Goal: Task Accomplishment & Management: Use online tool/utility

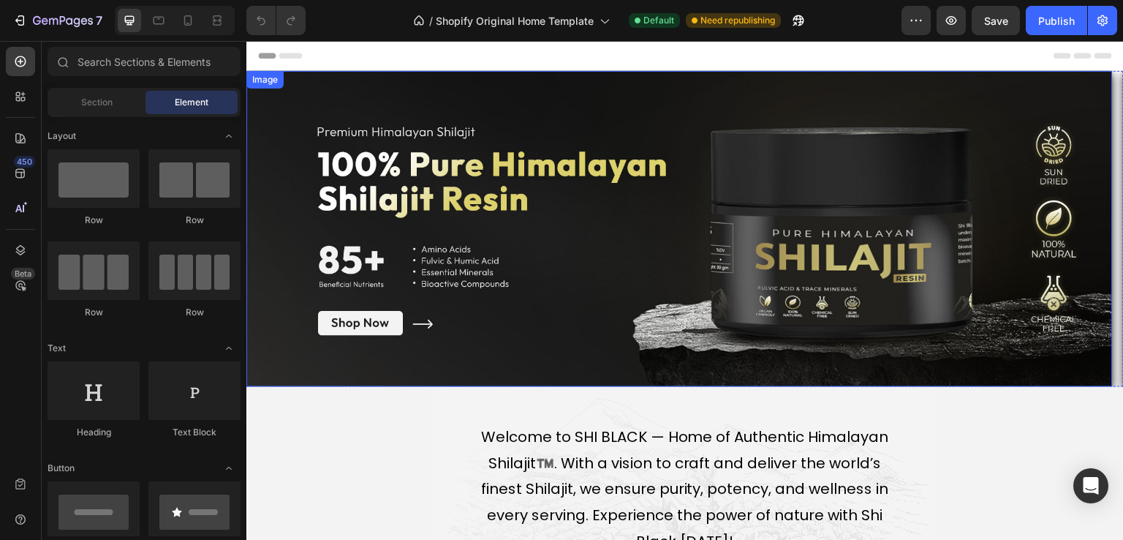
click at [264, 80] on div "Image" at bounding box center [264, 79] width 31 height 13
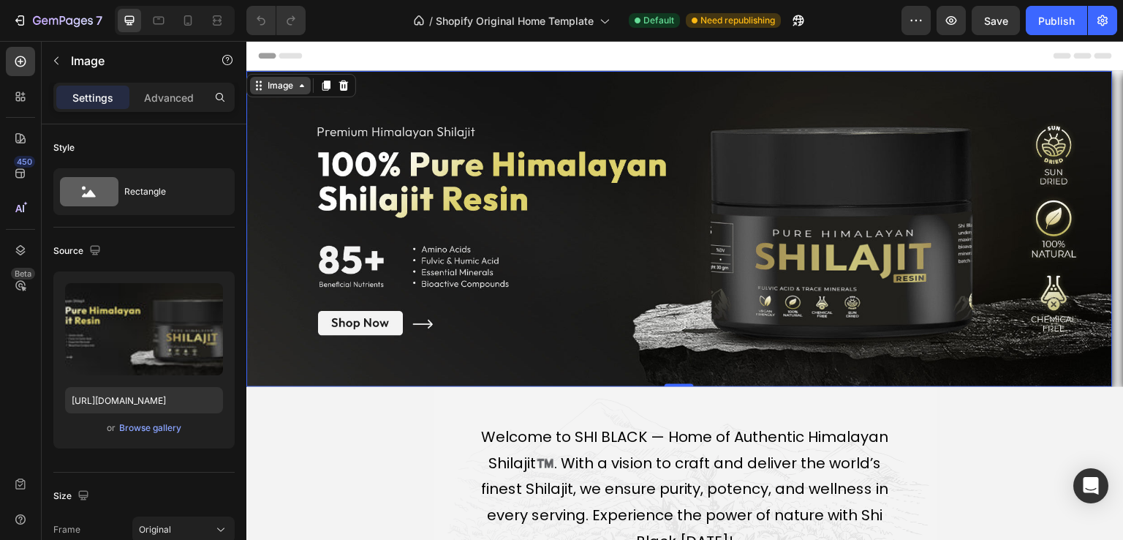
click at [276, 86] on div "Image" at bounding box center [280, 85] width 31 height 13
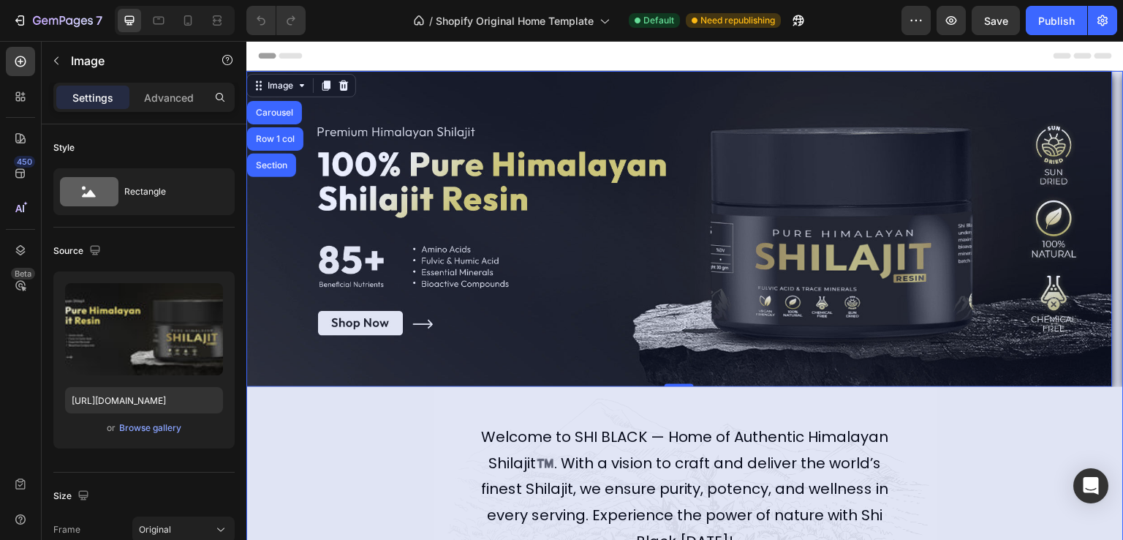
click at [272, 162] on div "Section" at bounding box center [271, 165] width 37 height 9
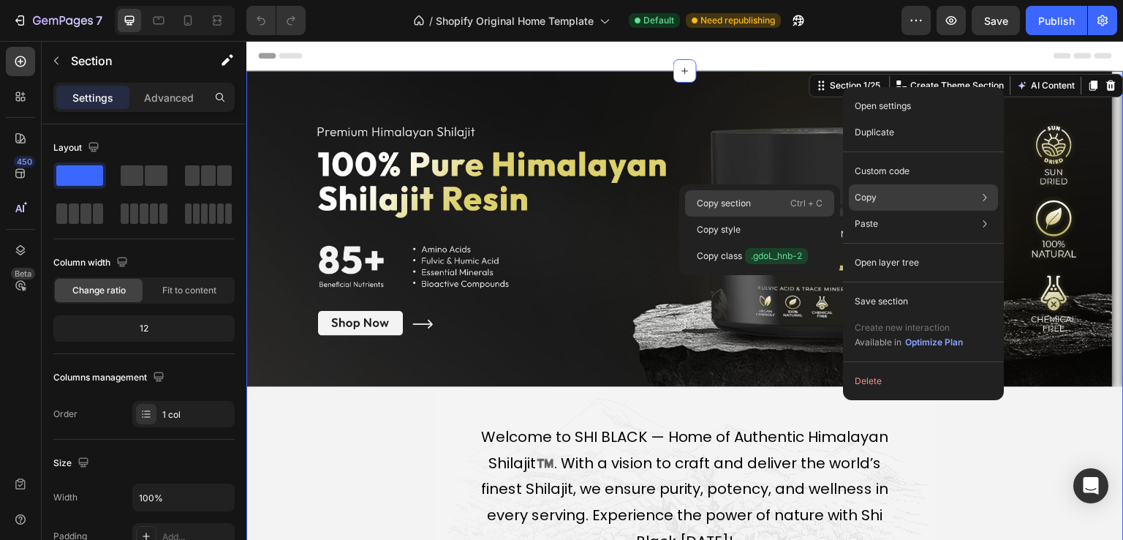
click at [734, 206] on p "Copy section" at bounding box center [724, 203] width 54 height 13
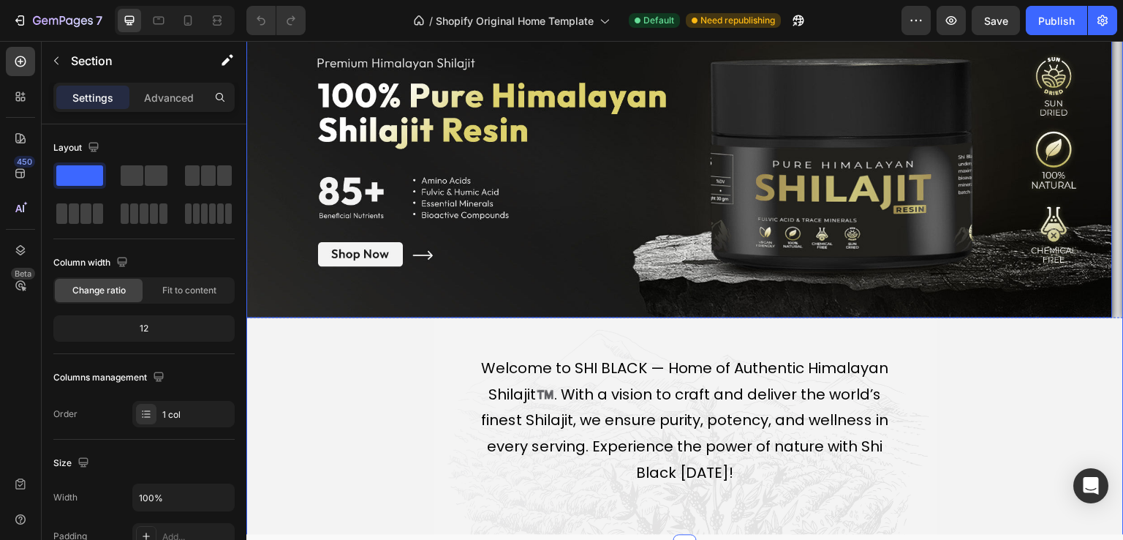
scroll to position [219, 0]
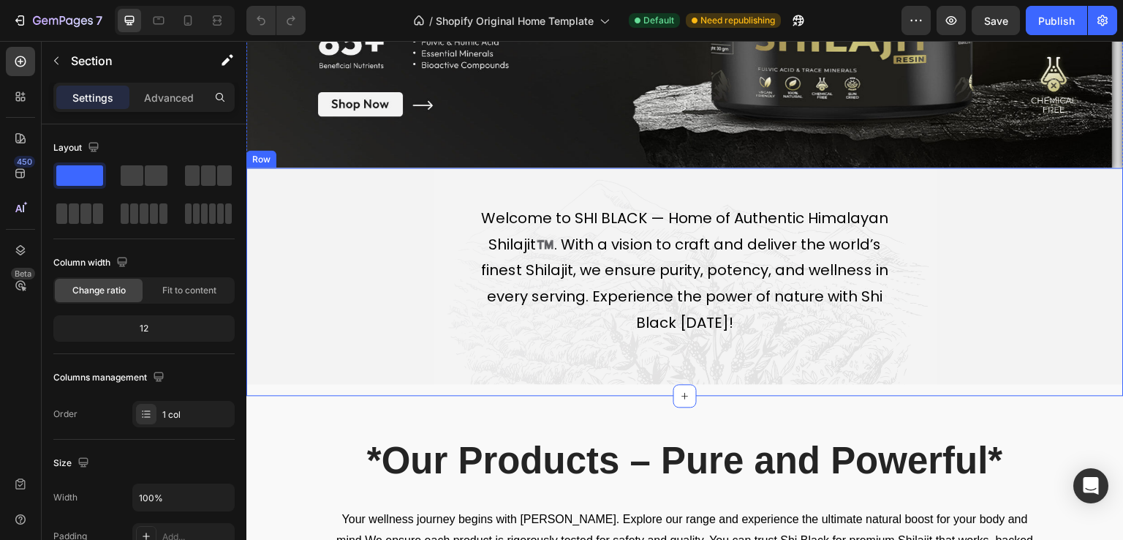
click at [549, 181] on div "Welcome to SHI BLACK — Home of Authentic Himalayan Shilajit™️. With a vision to…" at bounding box center [685, 281] width 878 height 228
click at [277, 151] on div "Row" at bounding box center [277, 153] width 24 height 13
click at [266, 149] on div "Row" at bounding box center [277, 153] width 24 height 13
click at [269, 159] on div "Row" at bounding box center [277, 153] width 24 height 13
click at [290, 159] on div "Row" at bounding box center [276, 154] width 53 height 18
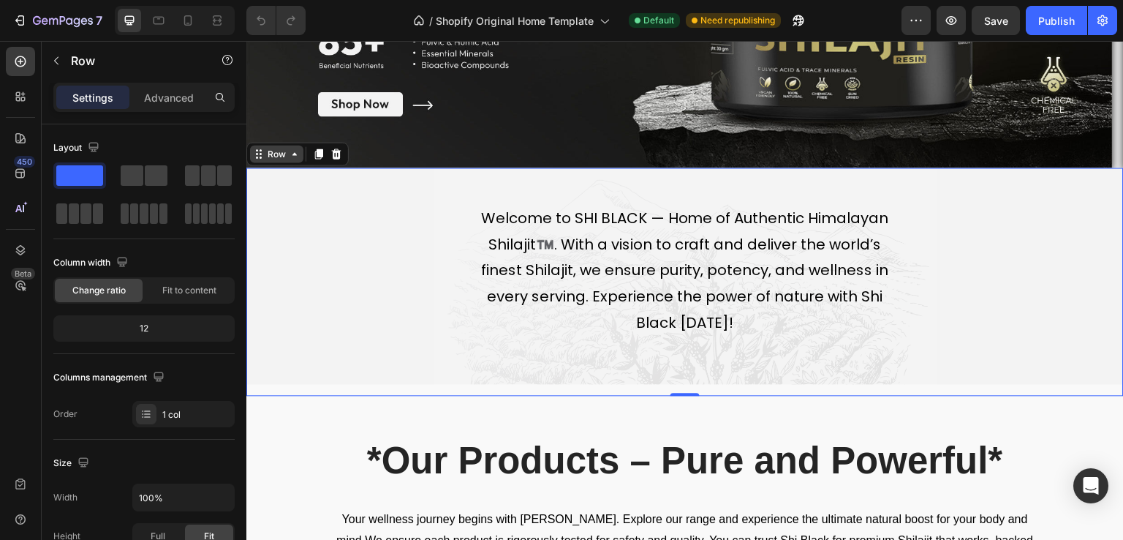
click at [293, 159] on div "Row" at bounding box center [276, 154] width 53 height 18
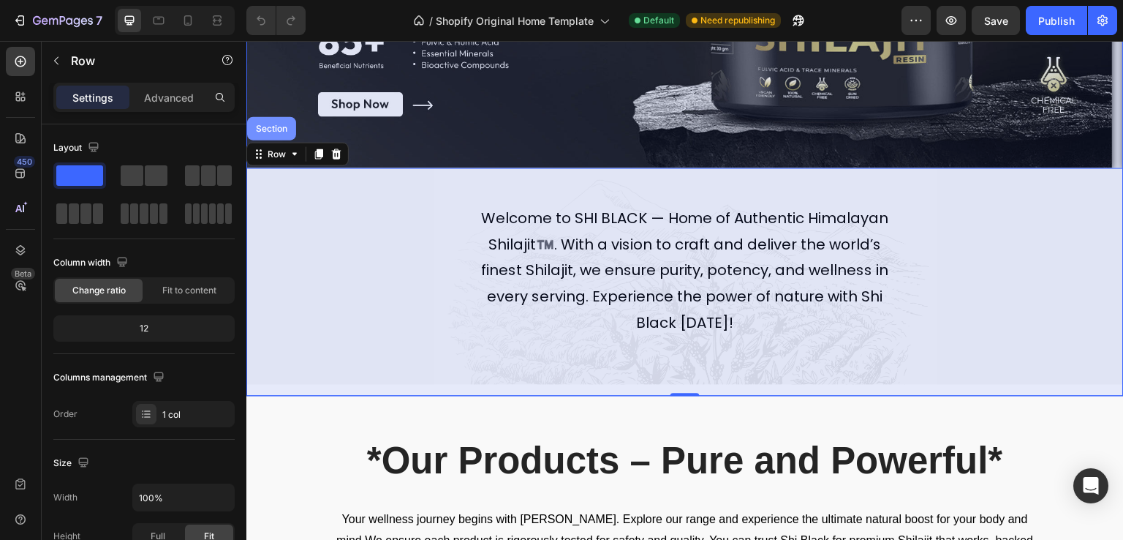
click at [280, 136] on div "Section" at bounding box center [271, 127] width 49 height 23
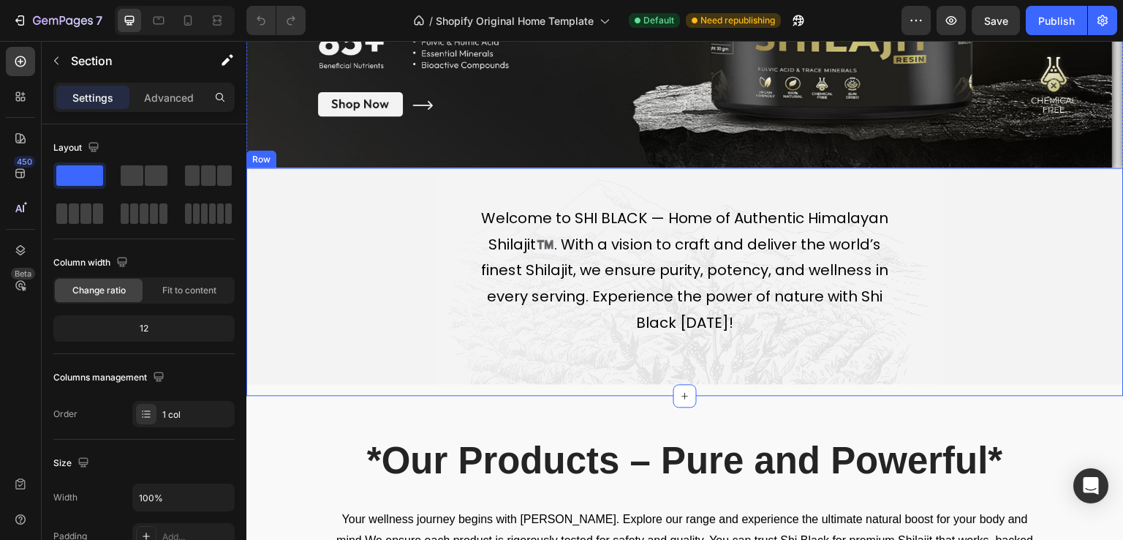
click at [266, 165] on div "Image Image Carousel Row Welcome to SHI BLACK — Home of Authentic Himalayan Shi…" at bounding box center [685, 124] width 878 height 544
click at [272, 149] on div "Row" at bounding box center [277, 153] width 24 height 13
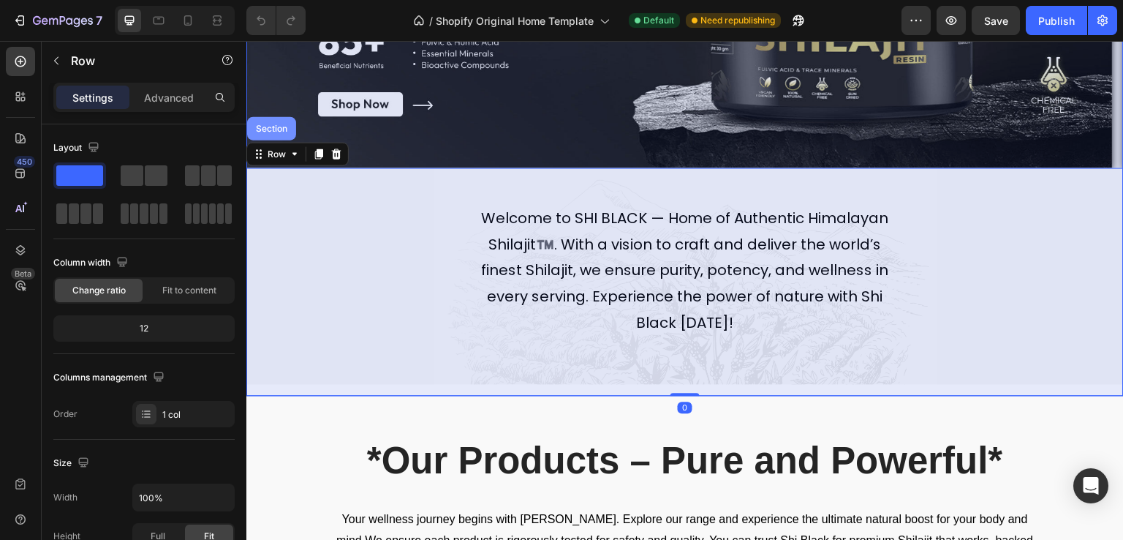
click at [265, 135] on div "Section" at bounding box center [271, 127] width 49 height 23
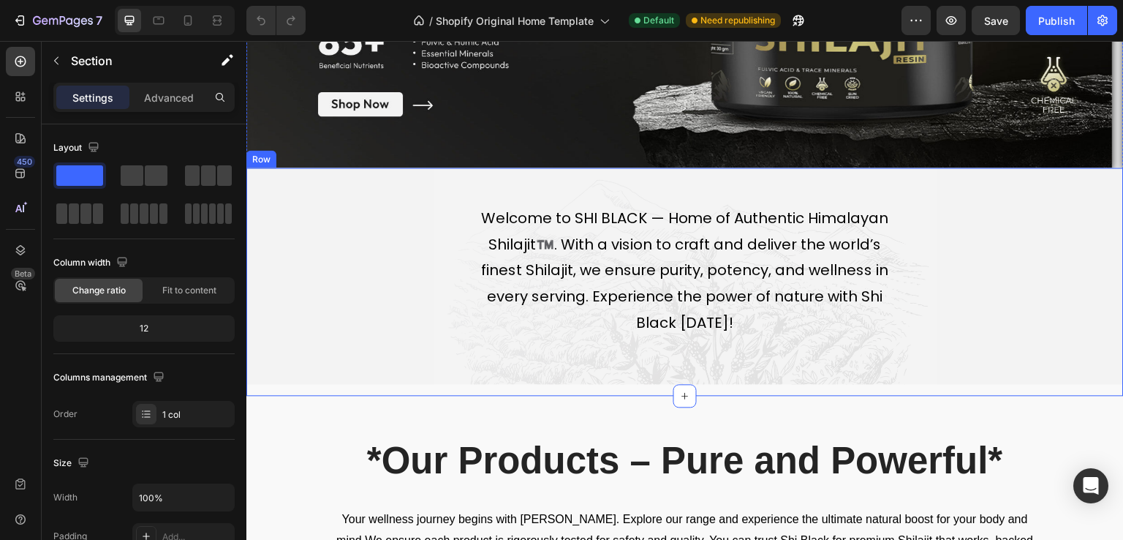
click at [300, 175] on div "Welcome to SHI BLACK — Home of Authentic Himalayan Shilajit™️. With a vision to…" at bounding box center [685, 281] width 878 height 228
click at [298, 150] on icon at bounding box center [295, 154] width 12 height 12
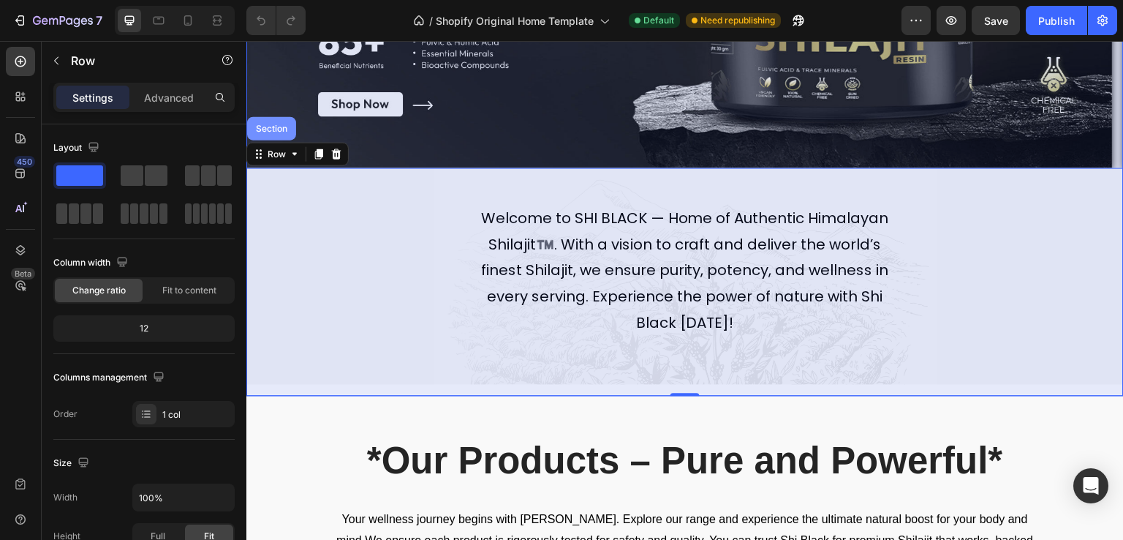
click at [272, 129] on div "Section" at bounding box center [271, 128] width 37 height 9
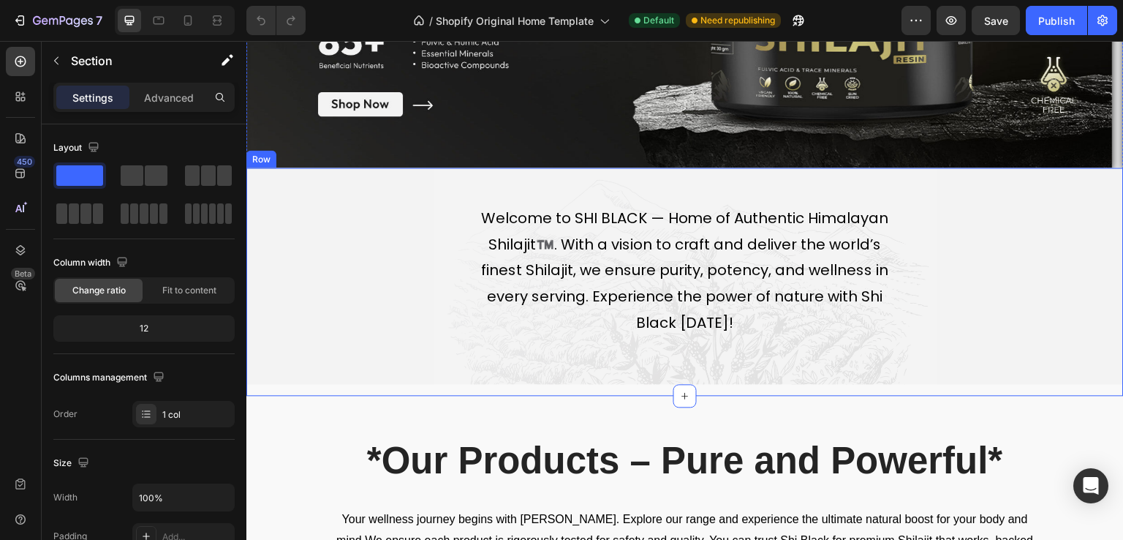
click at [267, 161] on div "Row" at bounding box center [261, 158] width 24 height 13
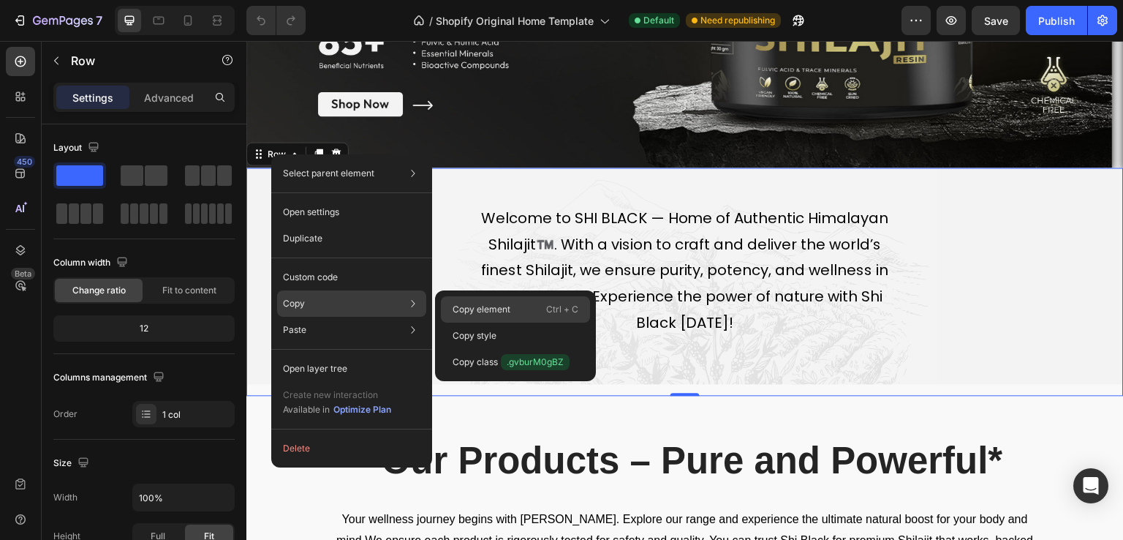
click at [489, 303] on p "Copy element" at bounding box center [482, 309] width 58 height 13
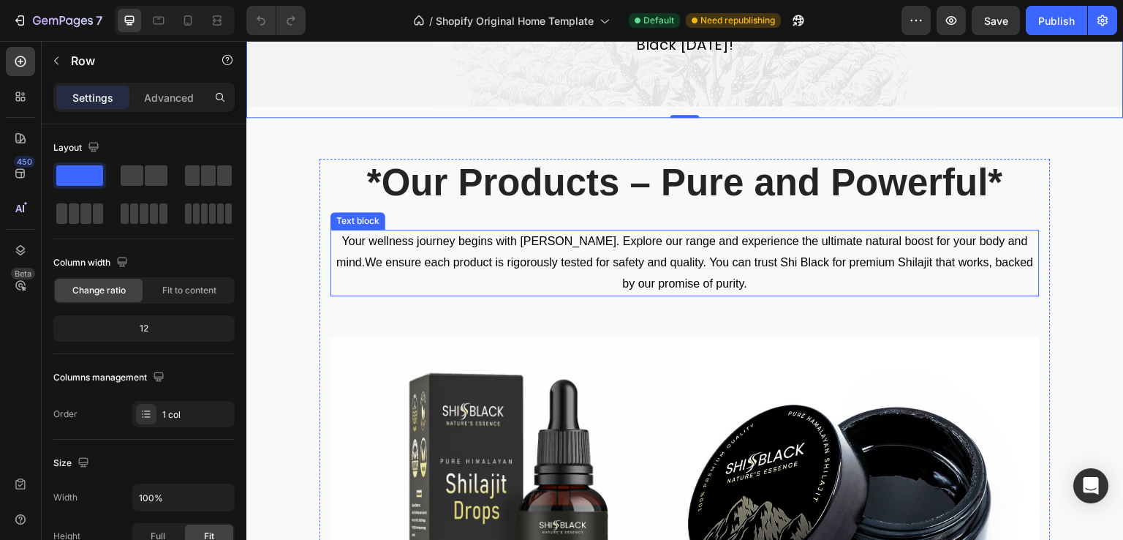
scroll to position [512, 0]
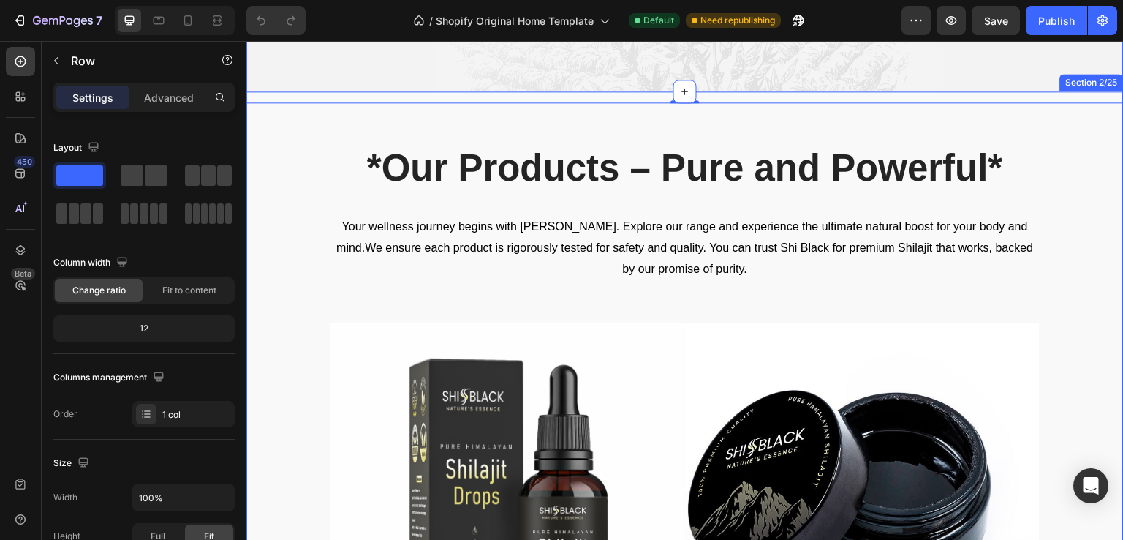
click at [716, 115] on div "*Our Products – Pure and Powerful* Heading Your wellness journey begins with [P…" at bounding box center [685, 477] width 878 height 772
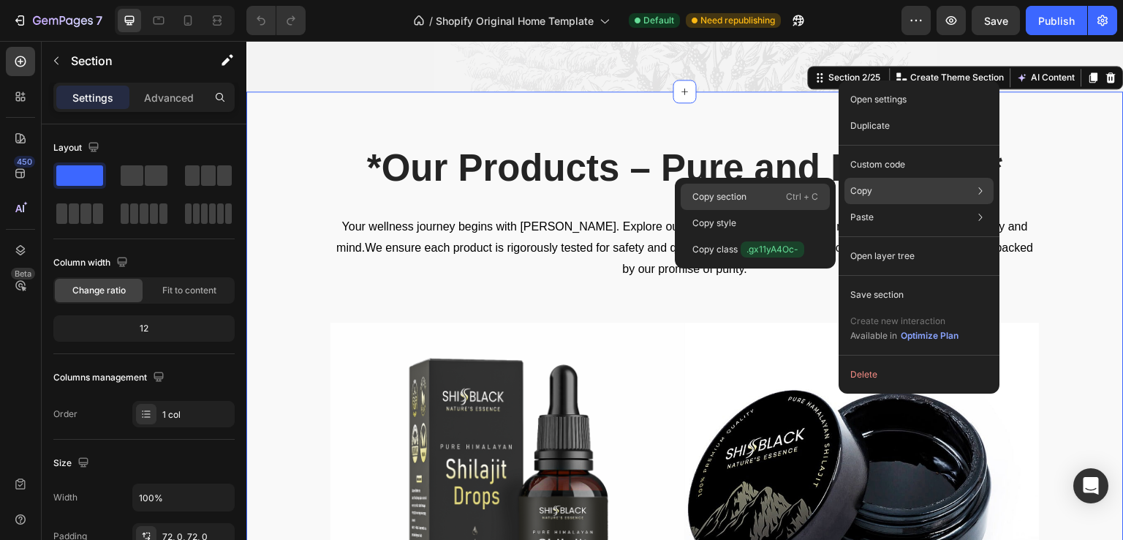
click at [751, 186] on div "Copy section Ctrl + C" at bounding box center [755, 197] width 149 height 26
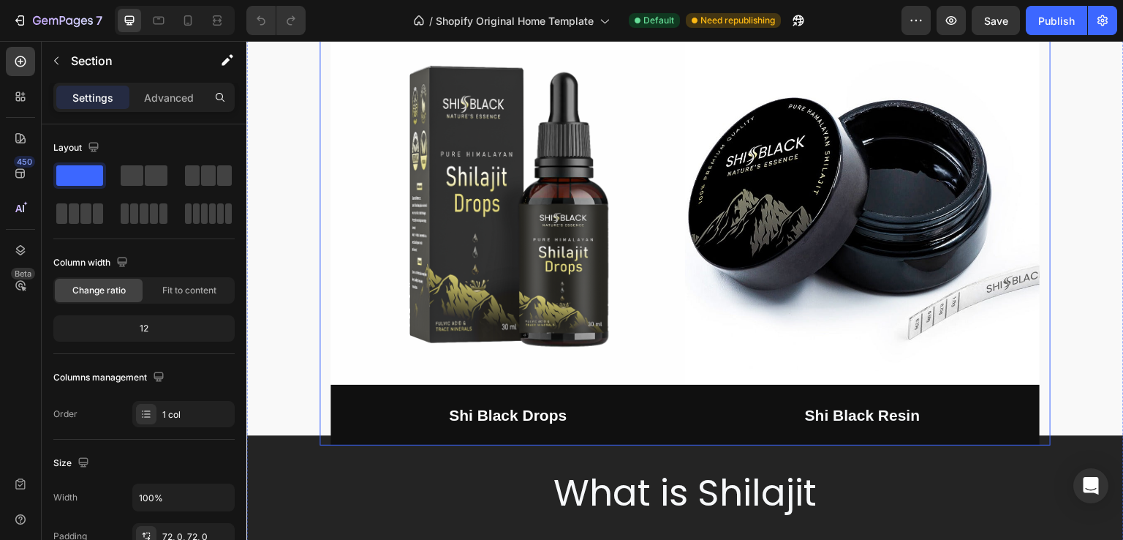
scroll to position [1024, 0]
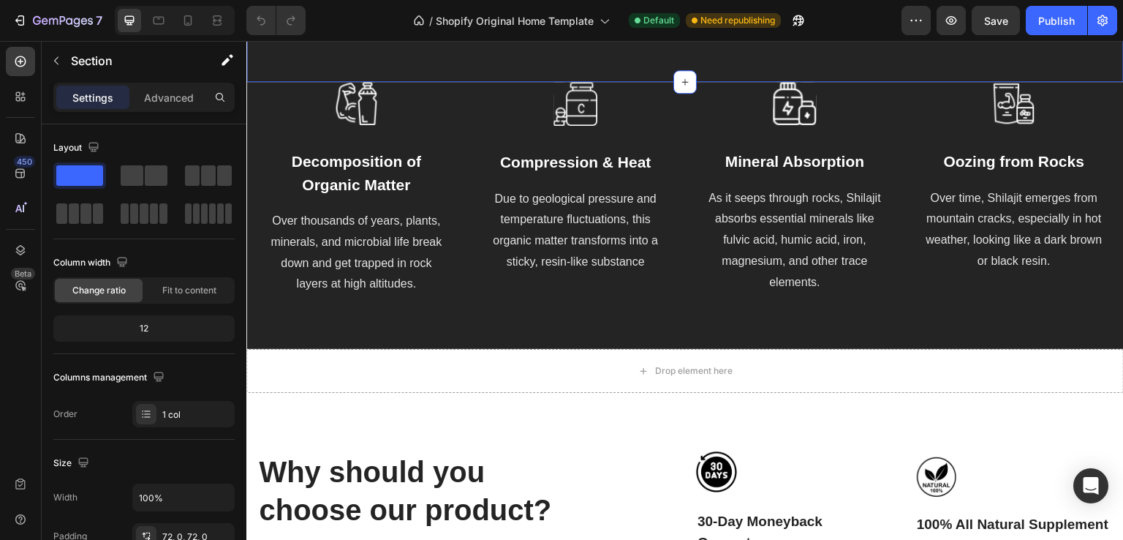
scroll to position [1316, 0]
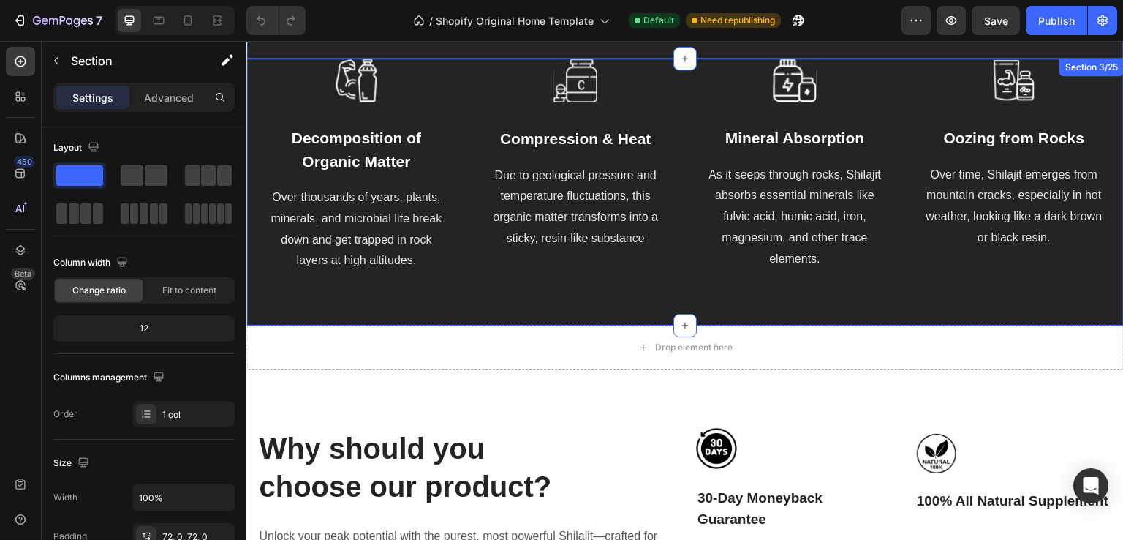
click at [254, 61] on div "Image Decomposition of Organic Matter Text block Over thousands of years, plant…" at bounding box center [685, 192] width 878 height 267
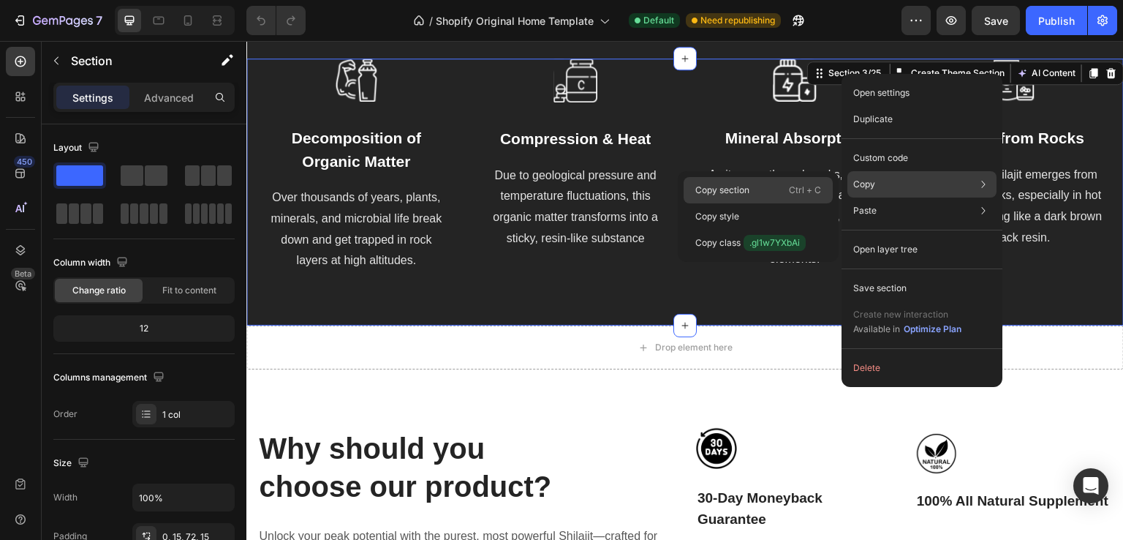
click at [739, 188] on p "Copy section" at bounding box center [723, 190] width 54 height 13
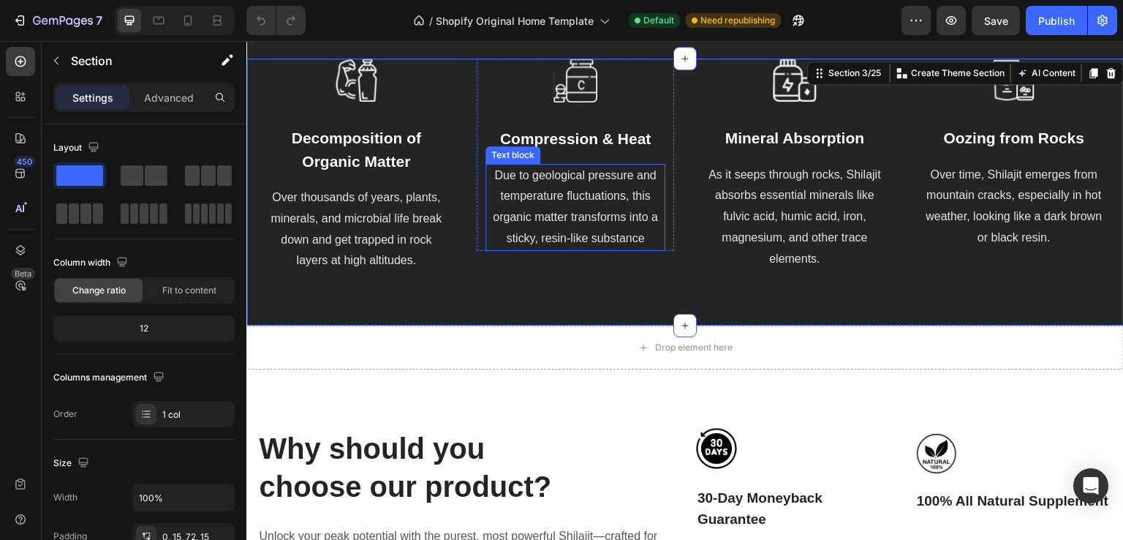
scroll to position [1463, 0]
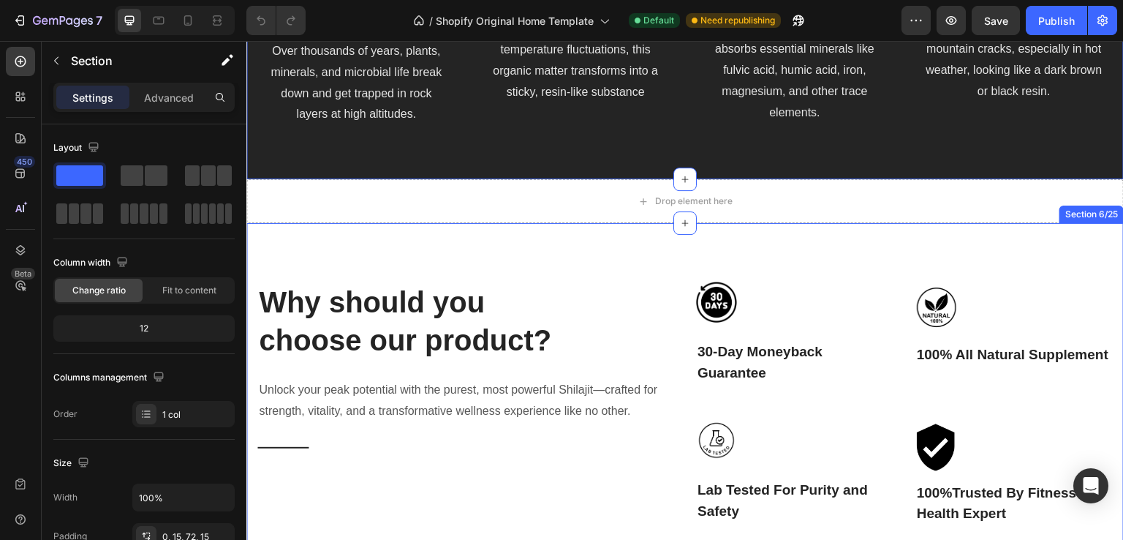
click at [958, 256] on div "Why should you choose our product? Heading Unlock your peak potential with the …" at bounding box center [685, 421] width 878 height 396
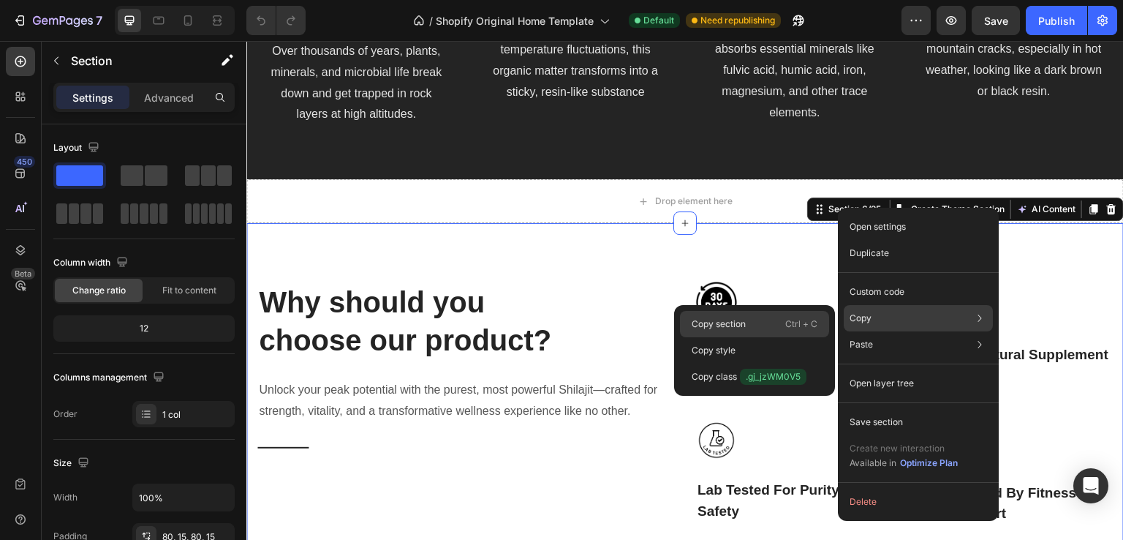
click at [759, 314] on div "Copy section Ctrl + C" at bounding box center [754, 324] width 149 height 26
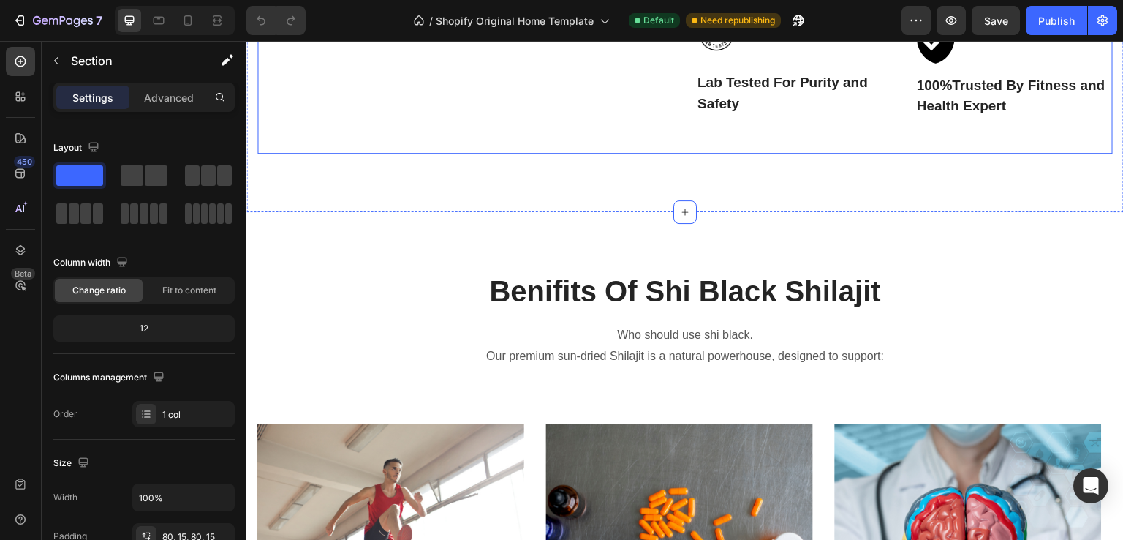
scroll to position [1901, 0]
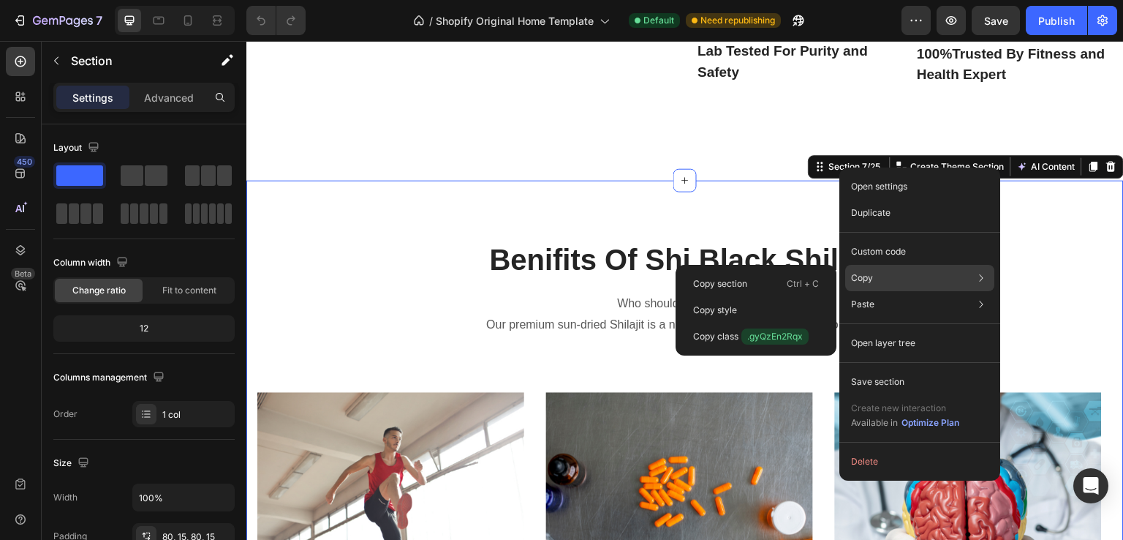
click at [870, 274] on p "Copy" at bounding box center [862, 277] width 22 height 13
click at [740, 286] on p "Copy section" at bounding box center [720, 283] width 54 height 13
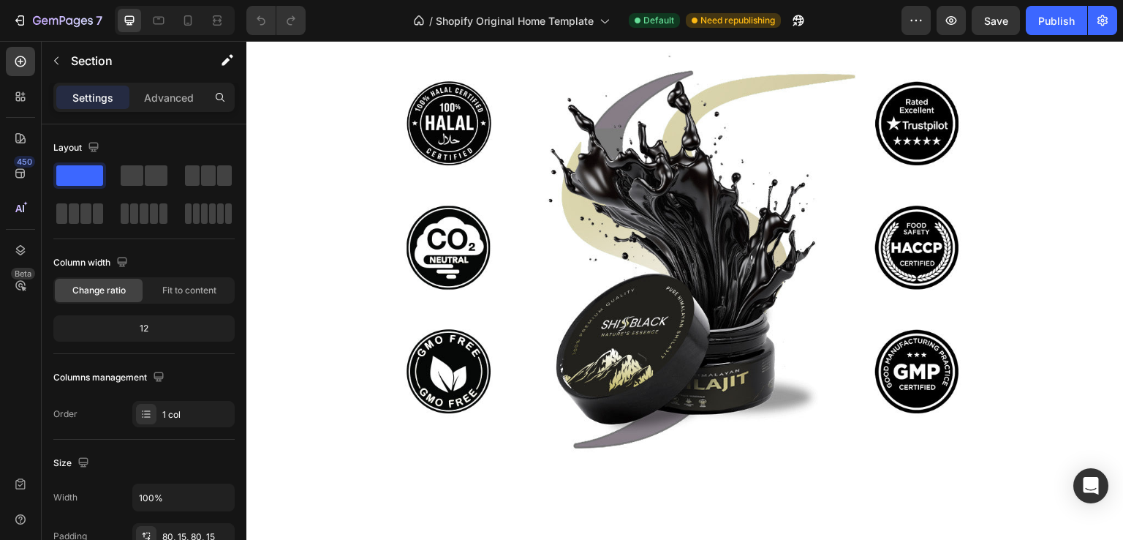
scroll to position [2998, 0]
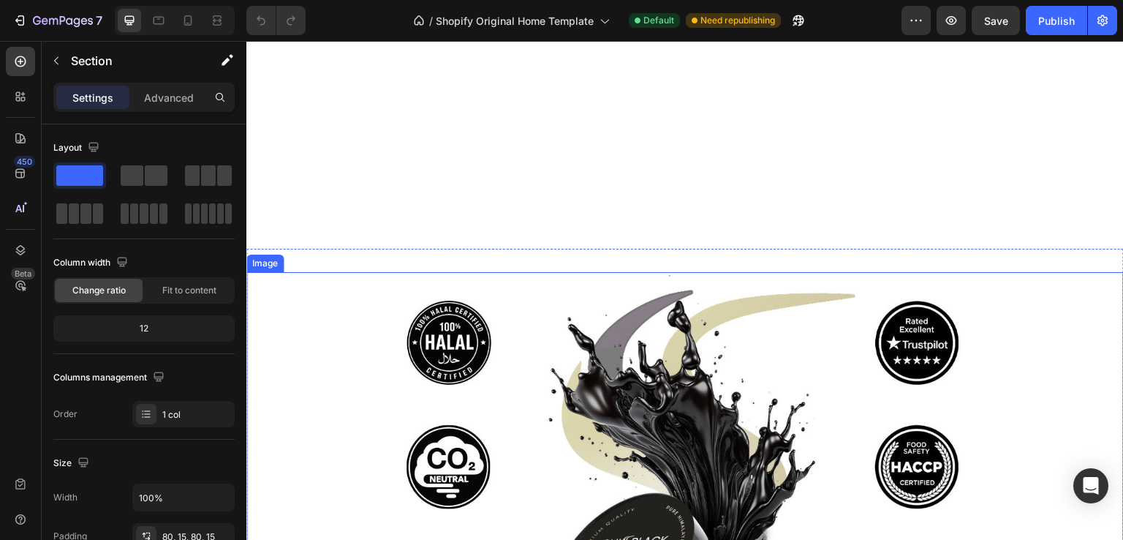
click at [746, 297] on img at bounding box center [685, 478] width 878 height 412
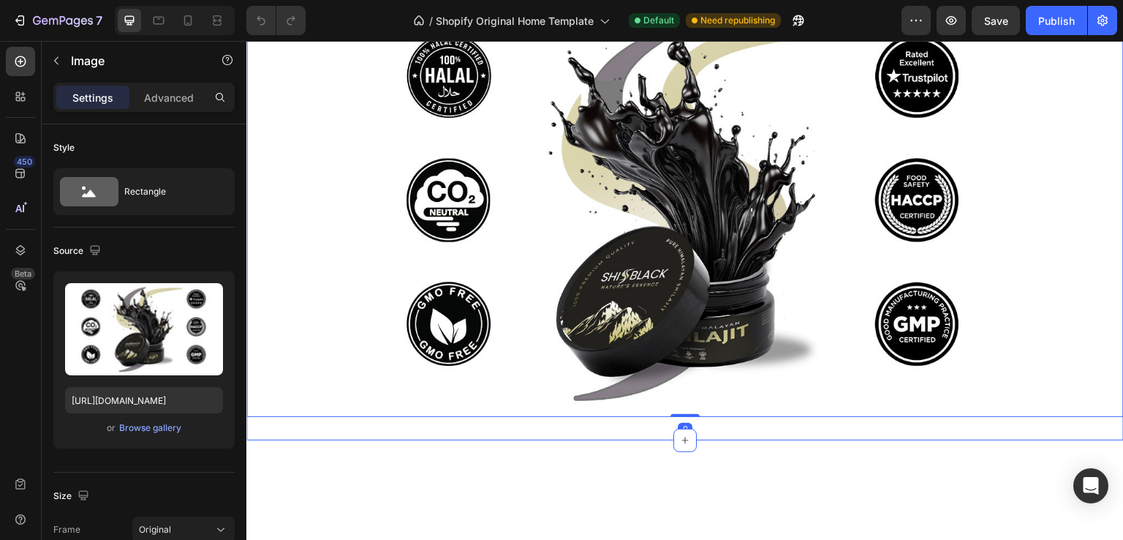
click at [724, 256] on div "Image 0 Section 8/25" at bounding box center [685, 211] width 878 height 459
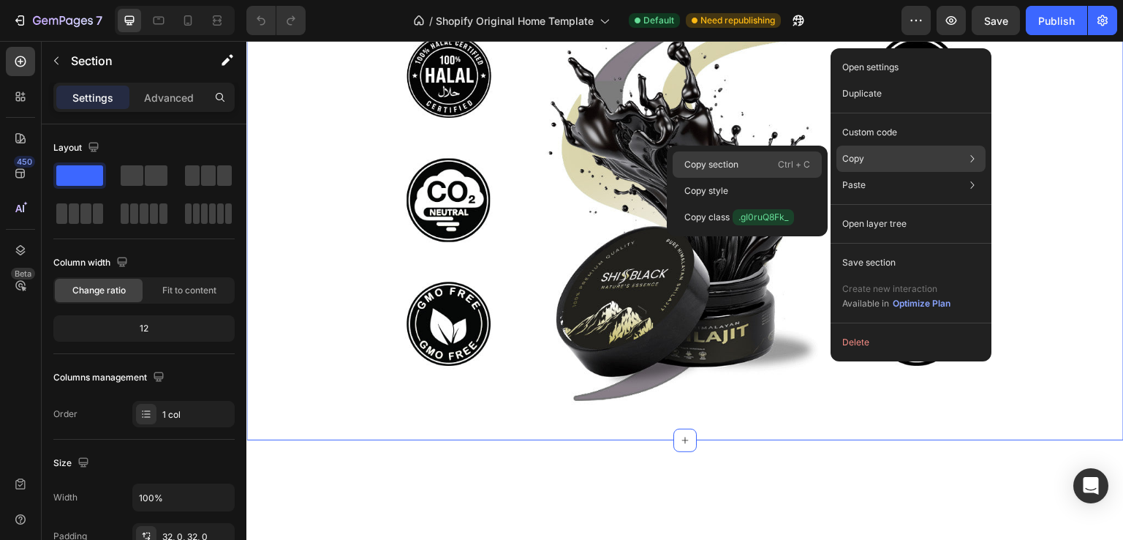
click at [713, 163] on p "Copy section" at bounding box center [712, 164] width 54 height 13
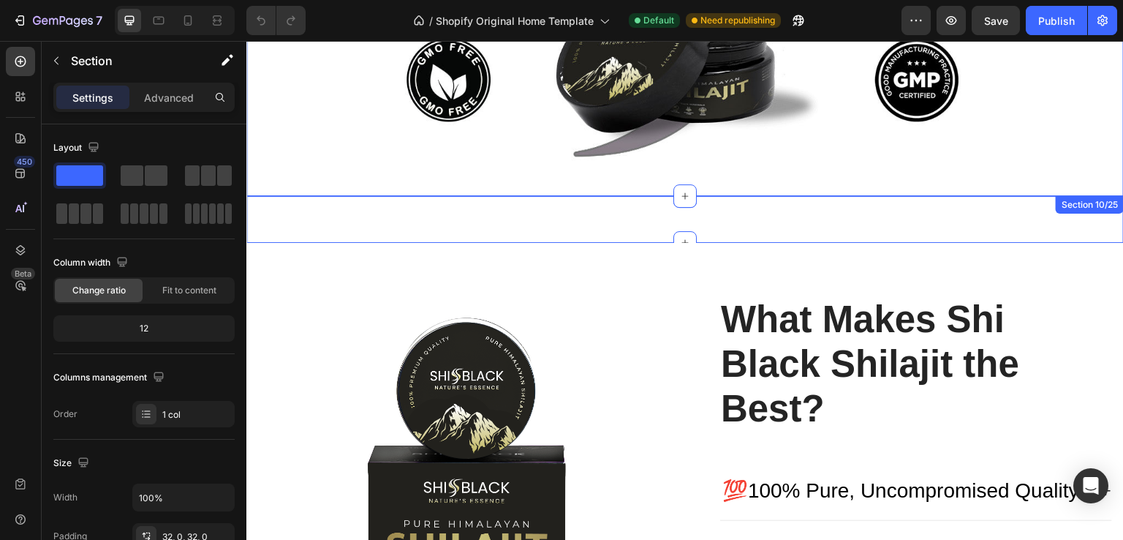
scroll to position [3437, 0]
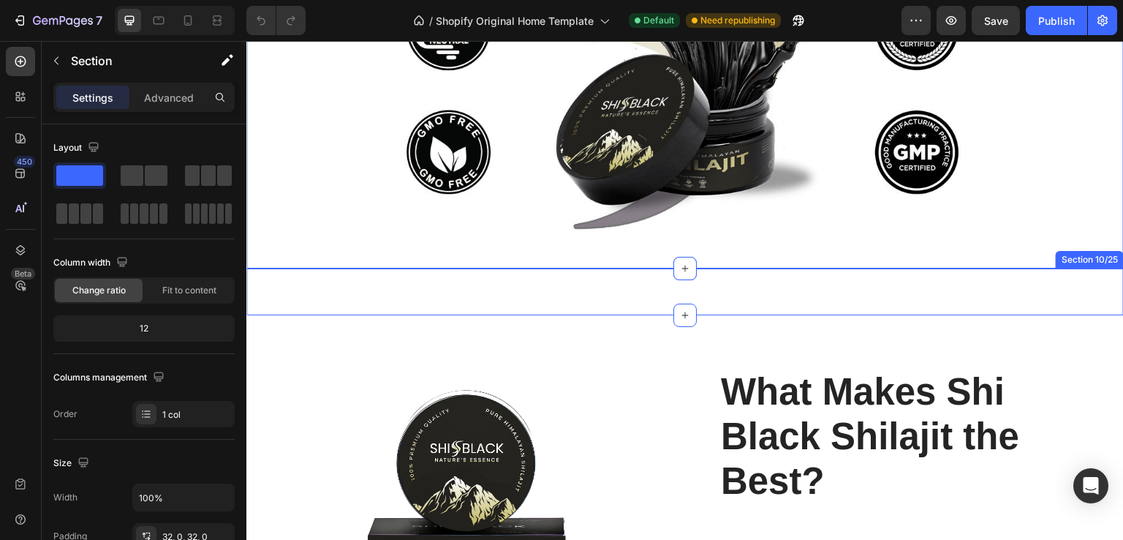
click at [712, 276] on div "Image Section 10/25" at bounding box center [685, 291] width 878 height 47
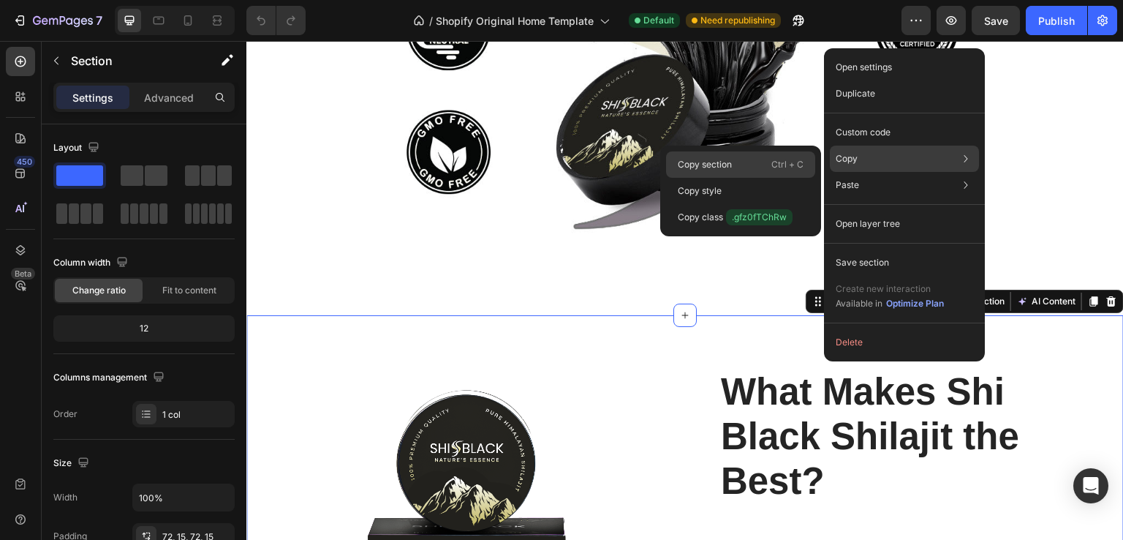
click at [734, 163] on div "Copy section Ctrl + C" at bounding box center [740, 164] width 149 height 26
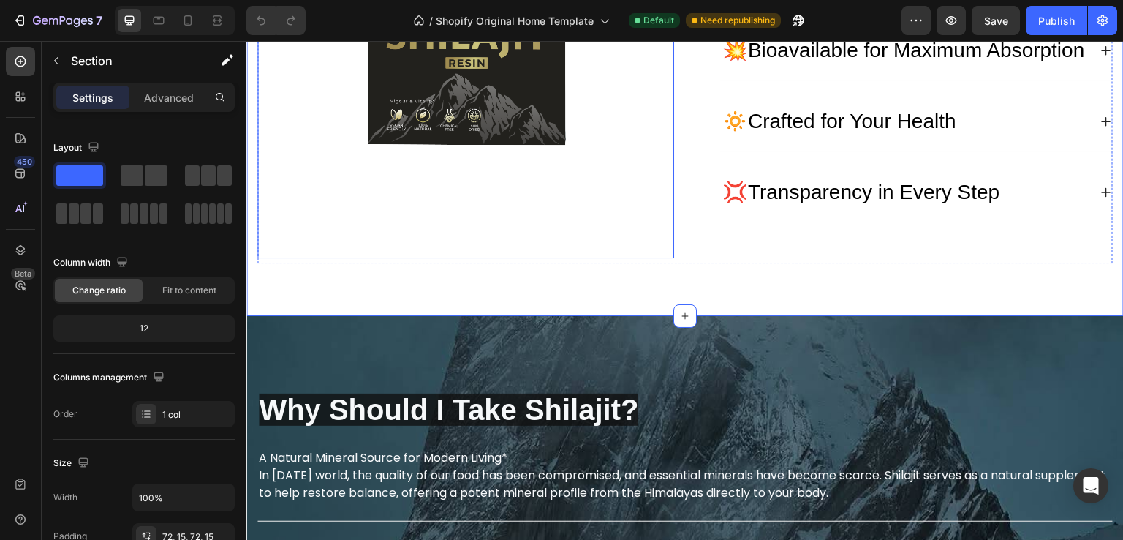
scroll to position [4242, 0]
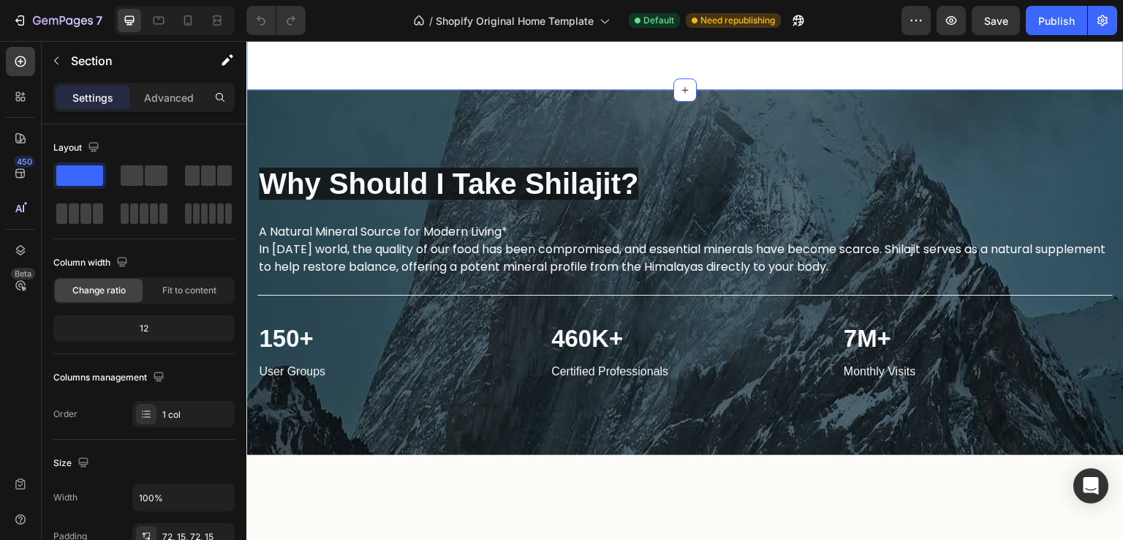
click at [692, 154] on div "Why Should I Take Shilajit? Heading A Natural Mineral Source for Modern Living*…" at bounding box center [685, 272] width 856 height 365
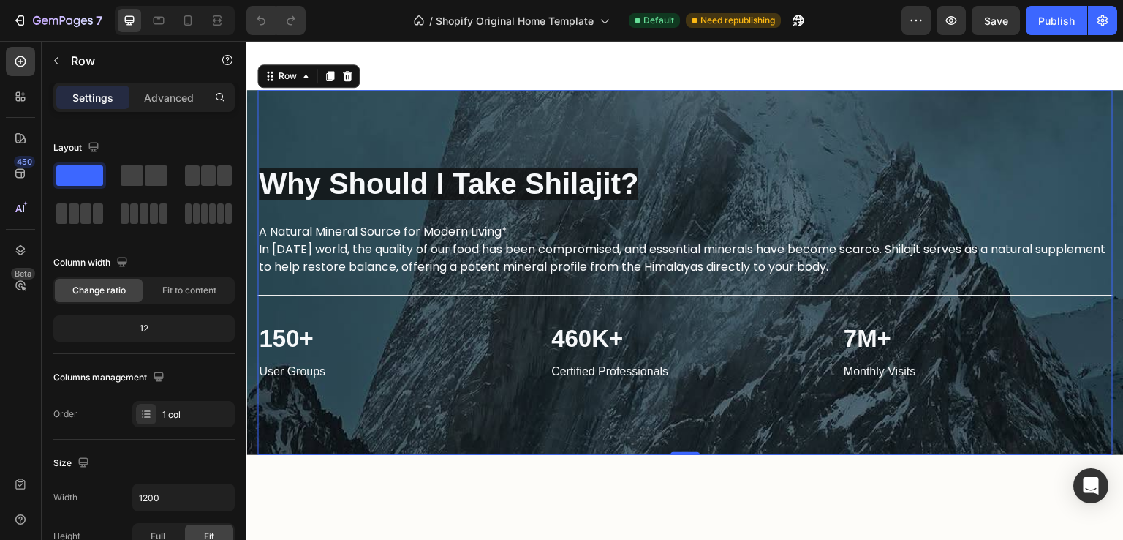
click at [314, 173] on div "Why Should I Take Shilajit? Heading A Natural Mineral Source for Modern Living*…" at bounding box center [685, 272] width 856 height 365
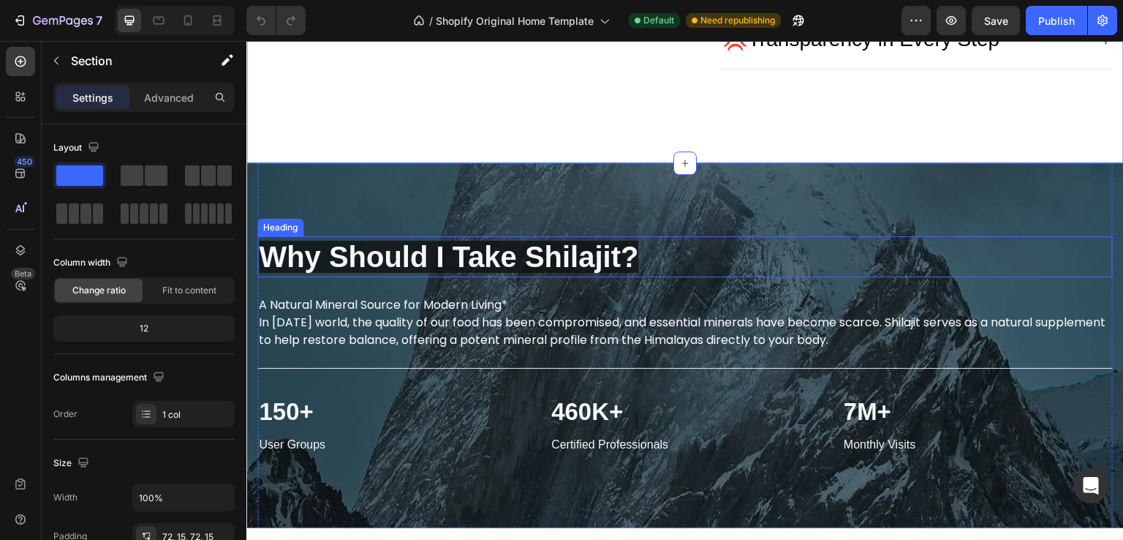
scroll to position [4096, 0]
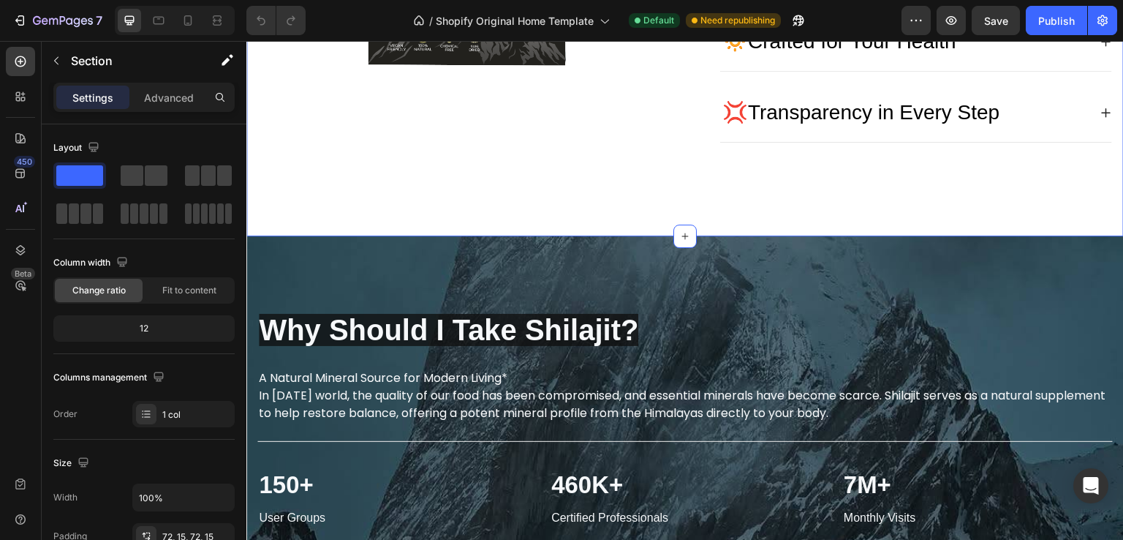
click at [648, 306] on div "Why Should I Take Shilajit? Heading A Natural Mineral Source for Modern Living*…" at bounding box center [685, 418] width 856 height 365
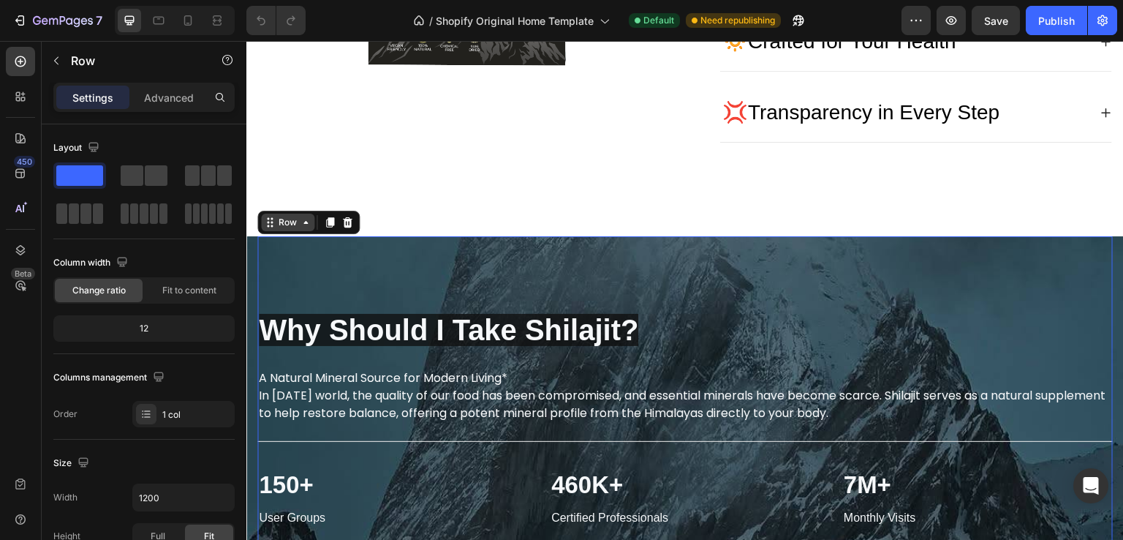
click at [274, 228] on icon at bounding box center [270, 222] width 12 height 12
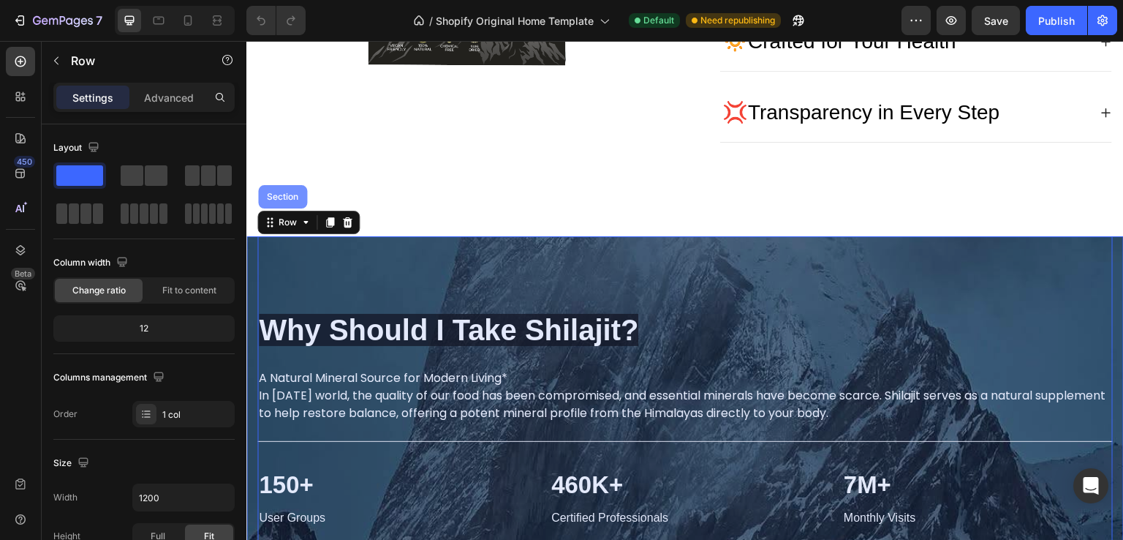
click at [287, 201] on div "Section" at bounding box center [282, 196] width 37 height 9
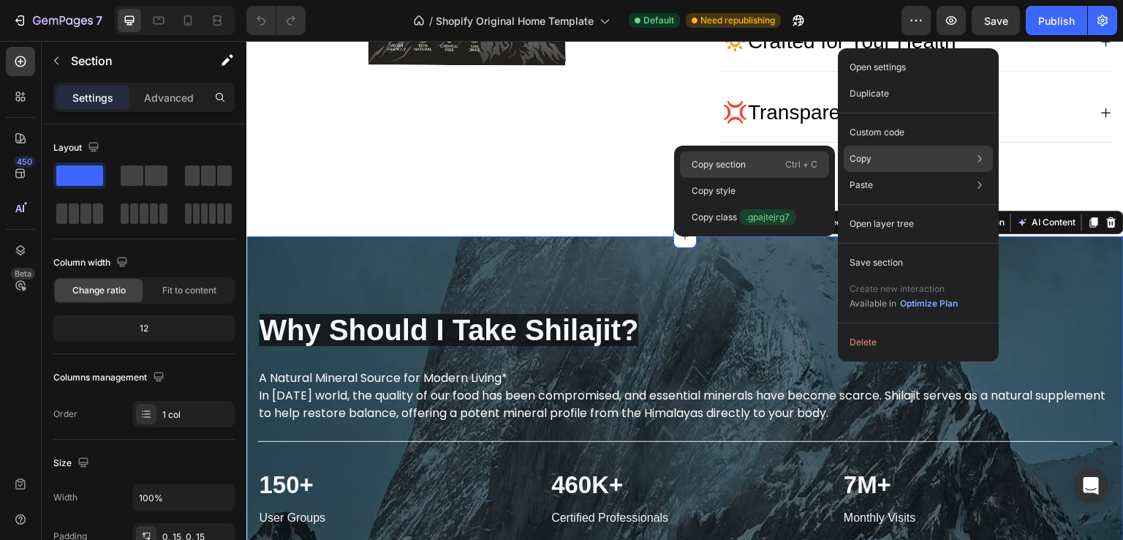
click at [720, 165] on p "Copy section" at bounding box center [719, 164] width 54 height 13
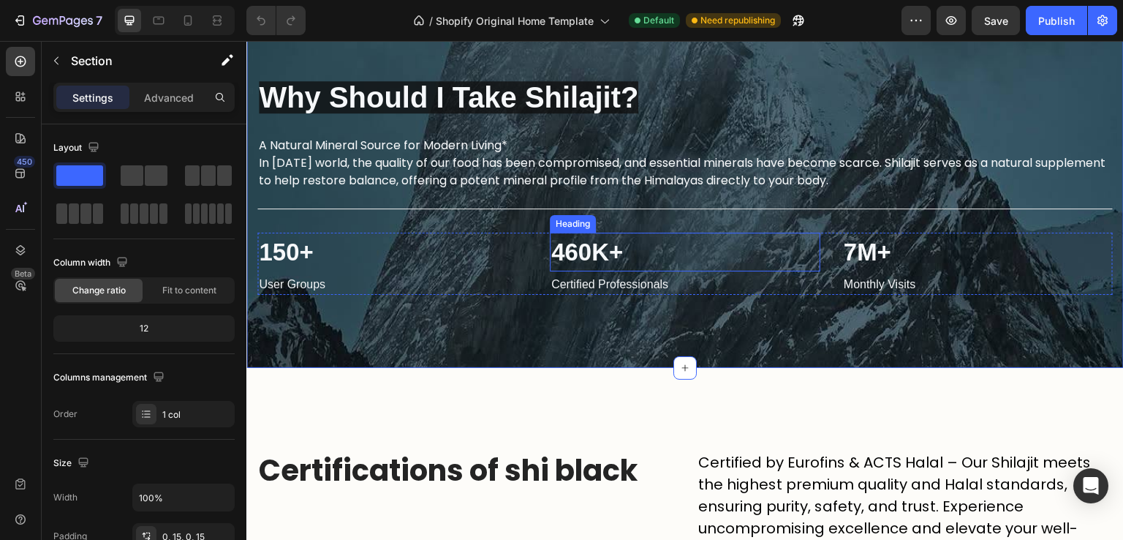
scroll to position [4607, 0]
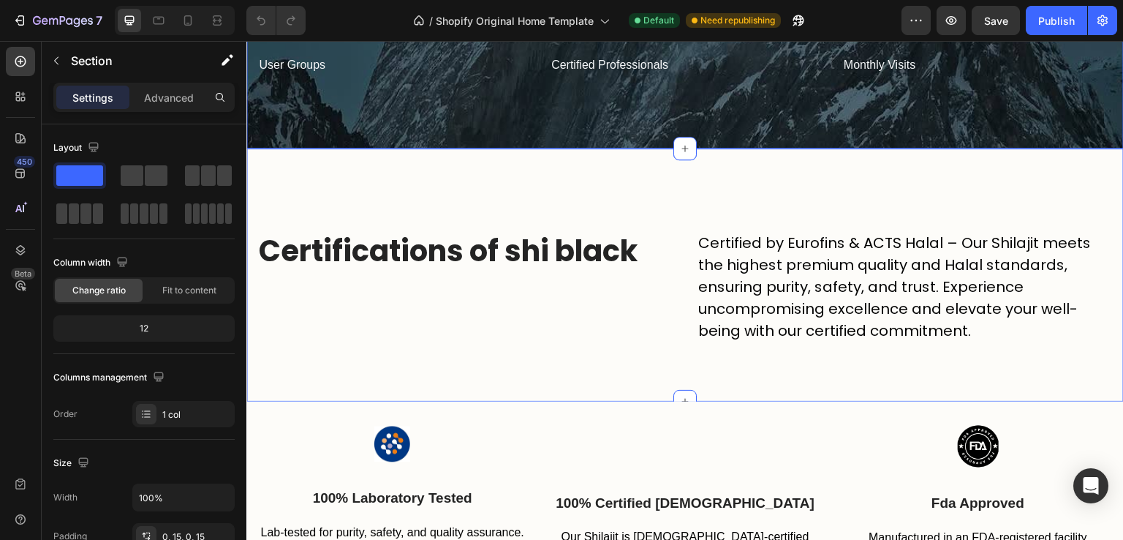
click at [692, 181] on div "Certifications of shi black Heading Certified by Eurofins & ACTS Halal – Our Sh…" at bounding box center [685, 274] width 878 height 253
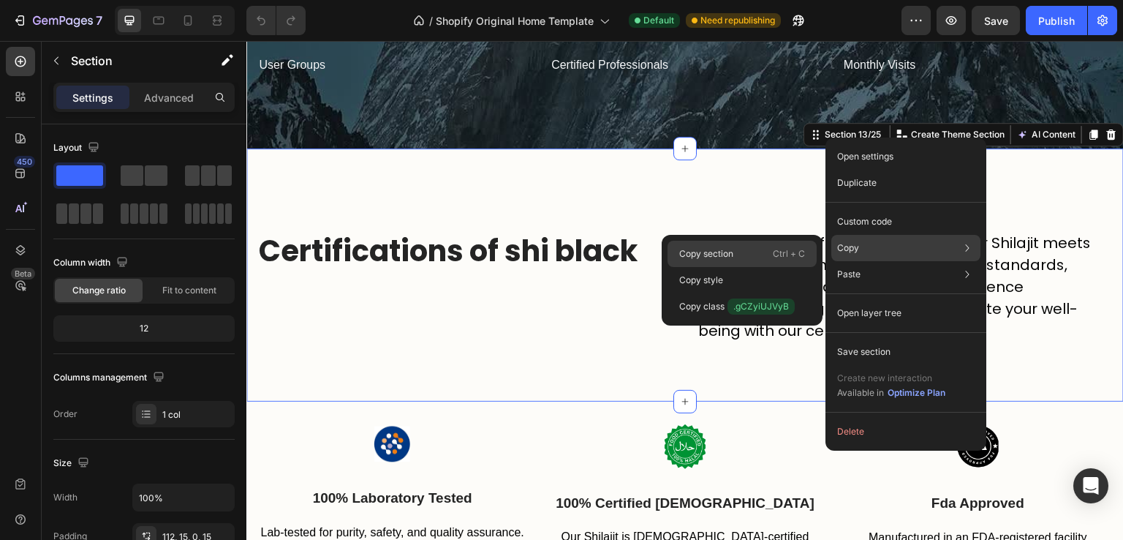
click at [756, 252] on div "Copy section Ctrl + C" at bounding box center [742, 254] width 149 height 26
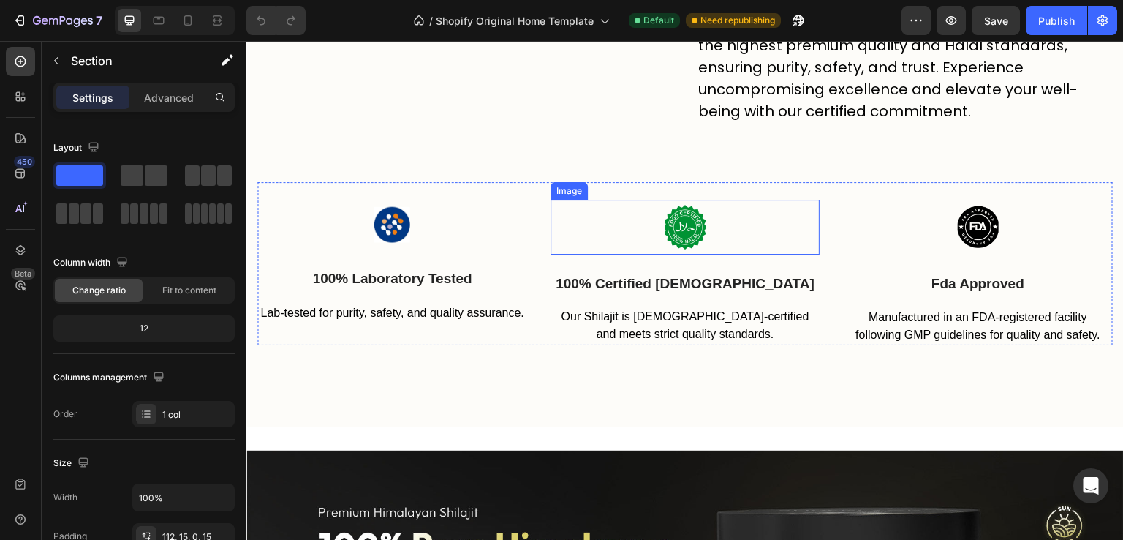
scroll to position [4681, 0]
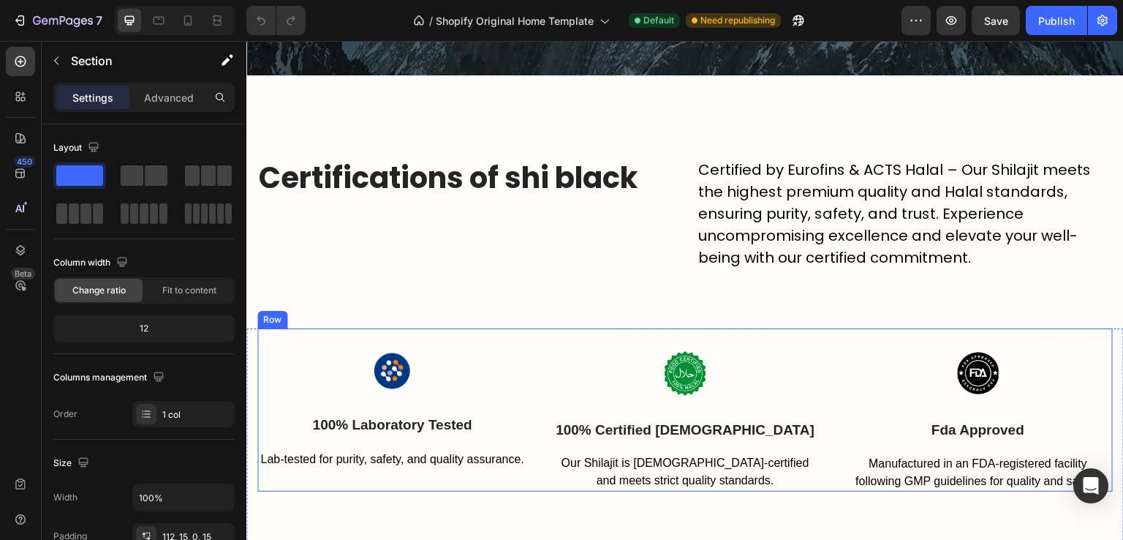
click at [552, 336] on div "Image 100% certified halal Text block Our Shilajit is [DEMOGRAPHIC_DATA]-certif…" at bounding box center [686, 409] width 270 height 163
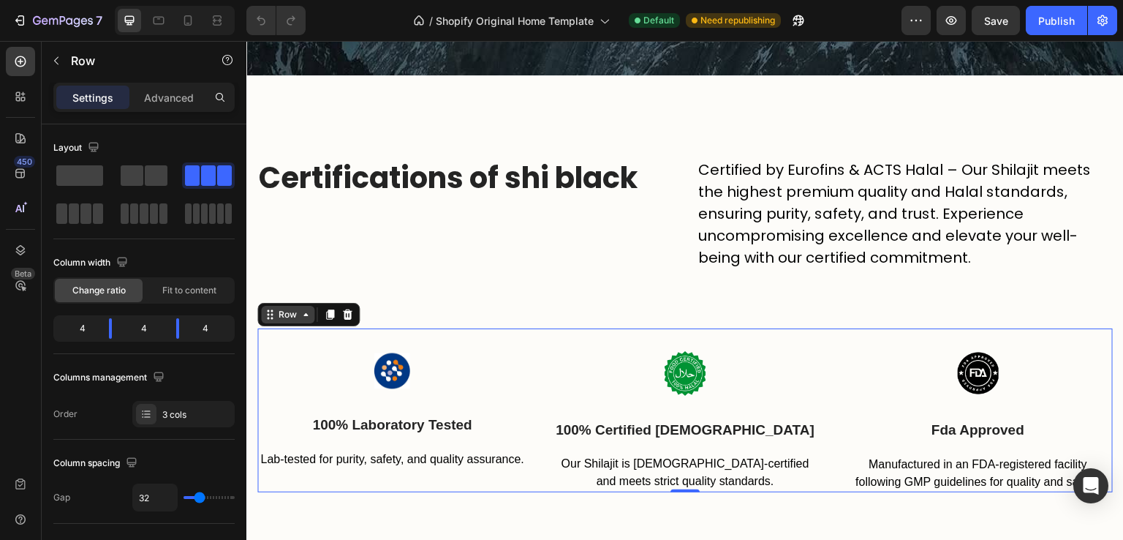
click at [276, 321] on div "Row" at bounding box center [287, 315] width 53 height 18
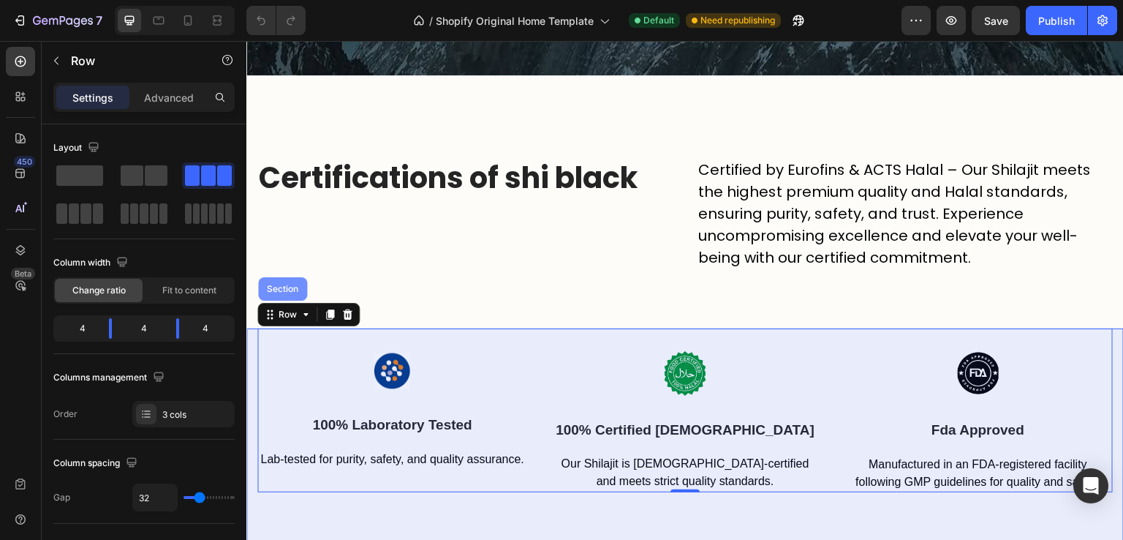
click at [283, 288] on div "Section" at bounding box center [282, 288] width 37 height 9
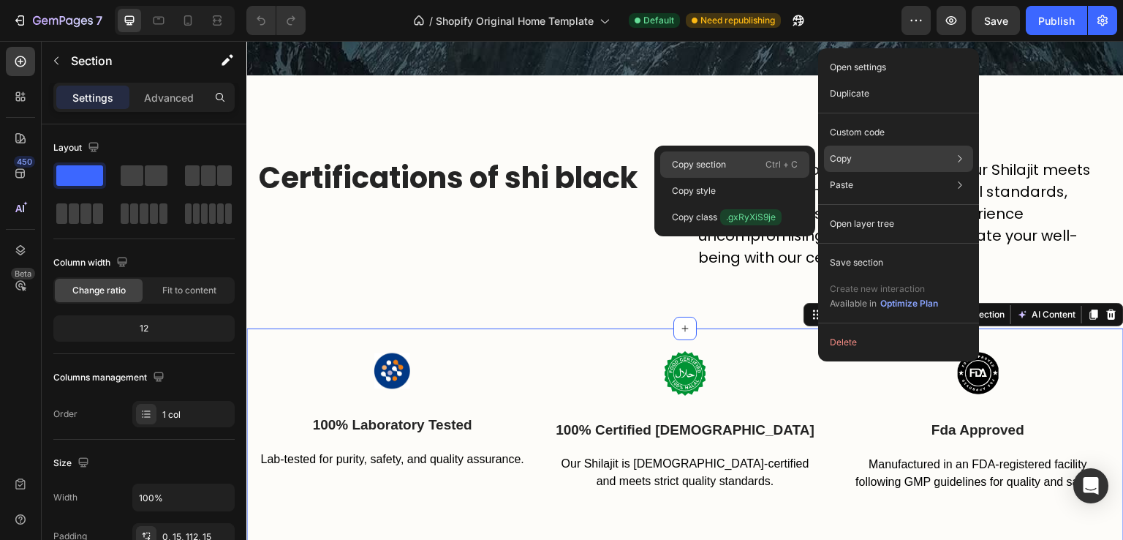
click at [702, 166] on p "Copy section" at bounding box center [699, 164] width 54 height 13
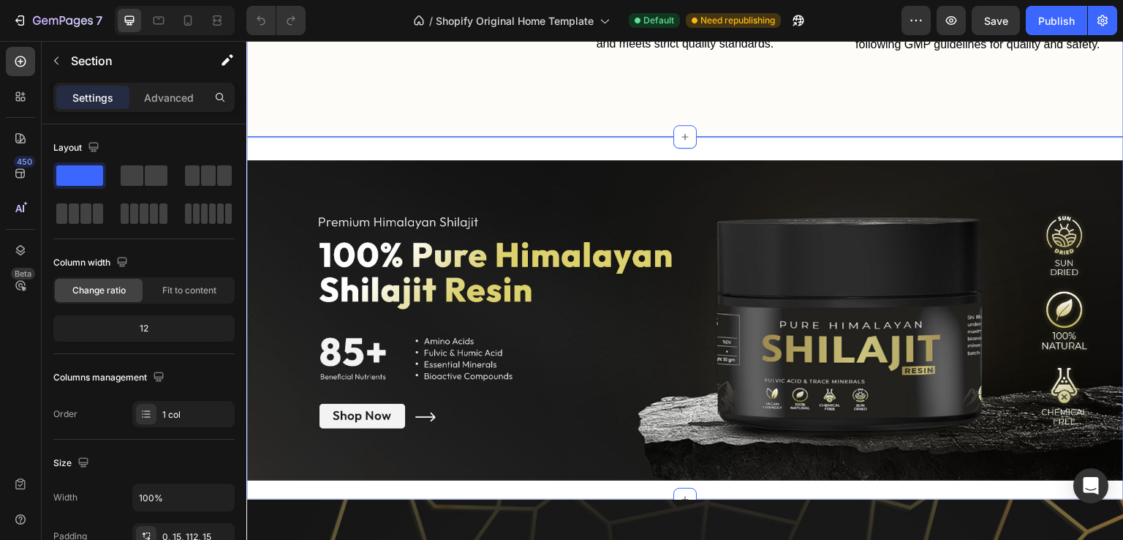
scroll to position [5119, 0]
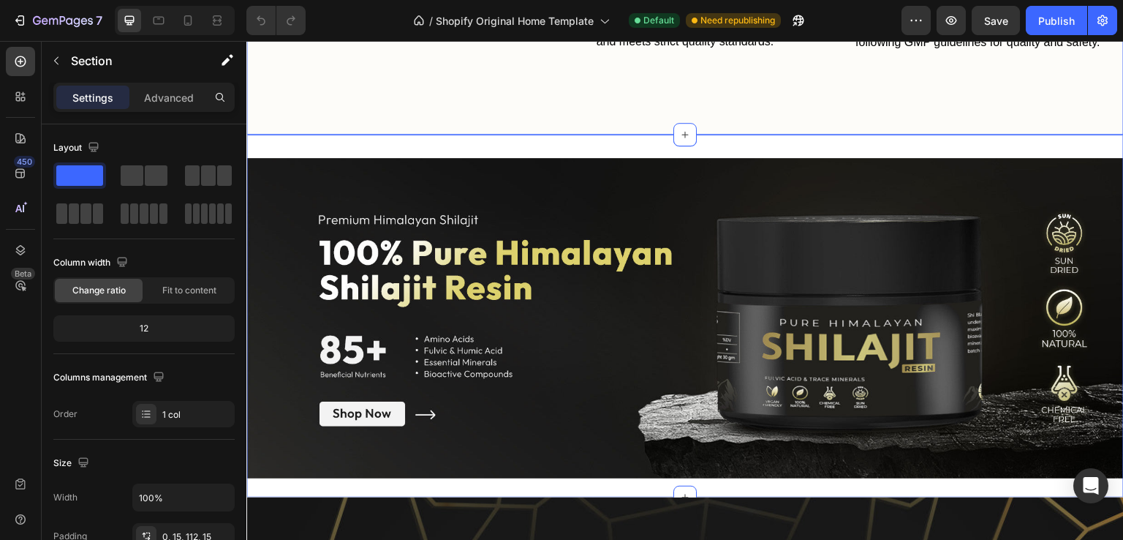
click at [660, 146] on div "Image Section 16/25" at bounding box center [685, 316] width 878 height 363
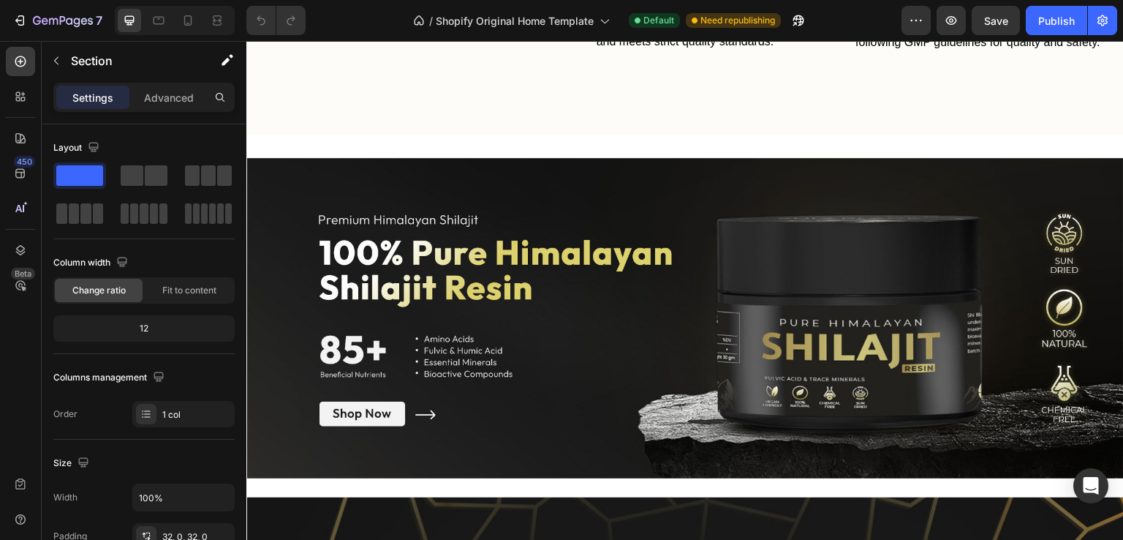
scroll to position [5412, 0]
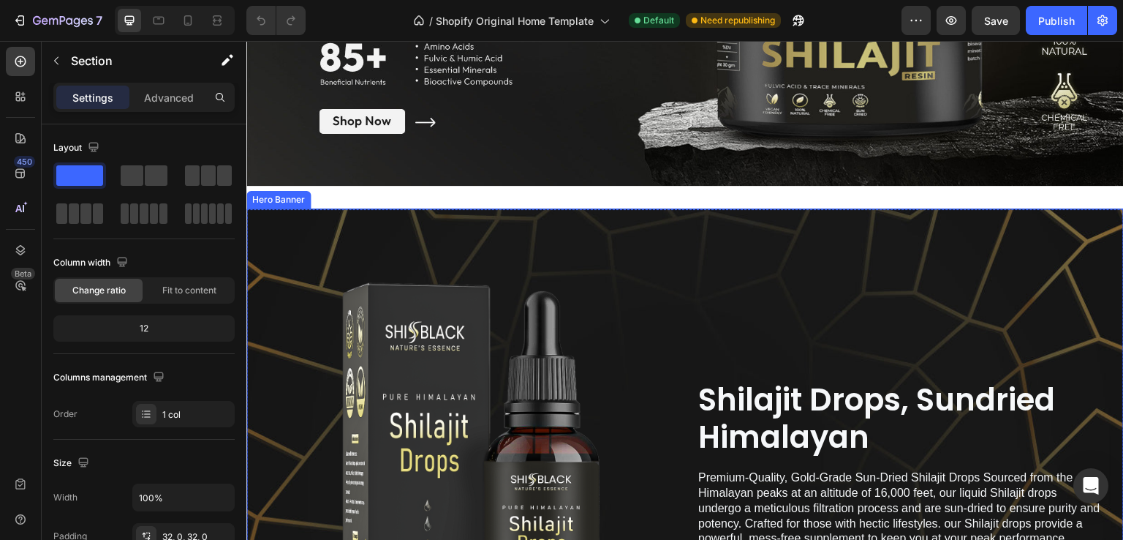
click at [651, 220] on div "Background Image" at bounding box center [685, 464] width 878 height 512
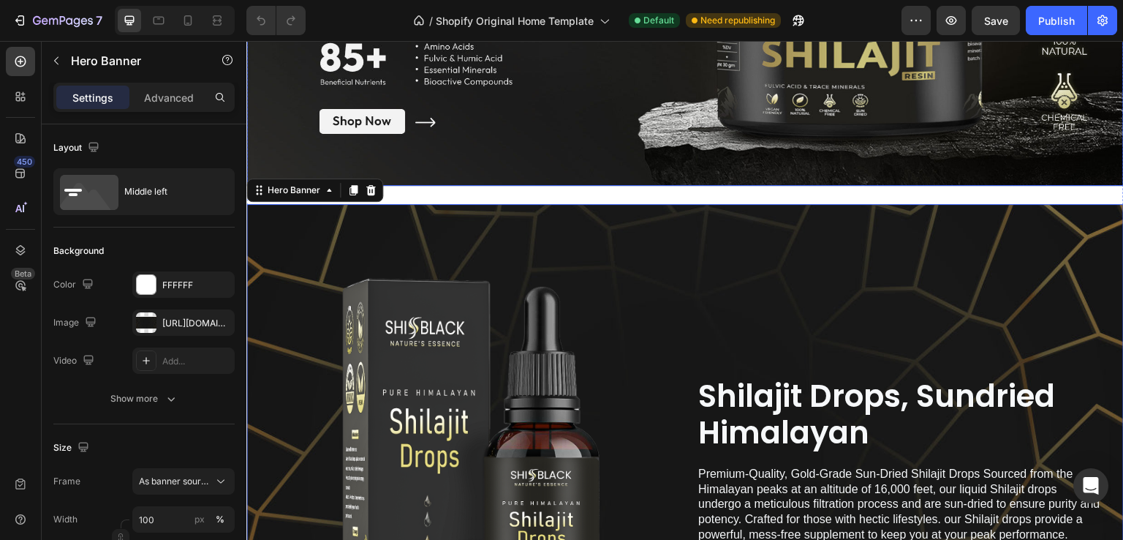
scroll to position [5266, 0]
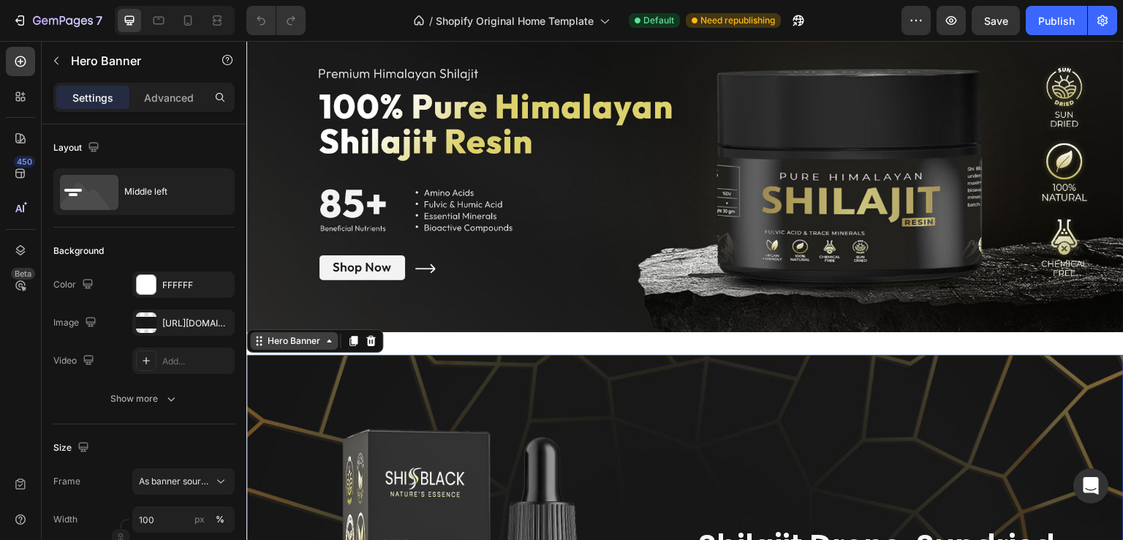
click at [301, 341] on div "Hero Banner" at bounding box center [294, 340] width 59 height 13
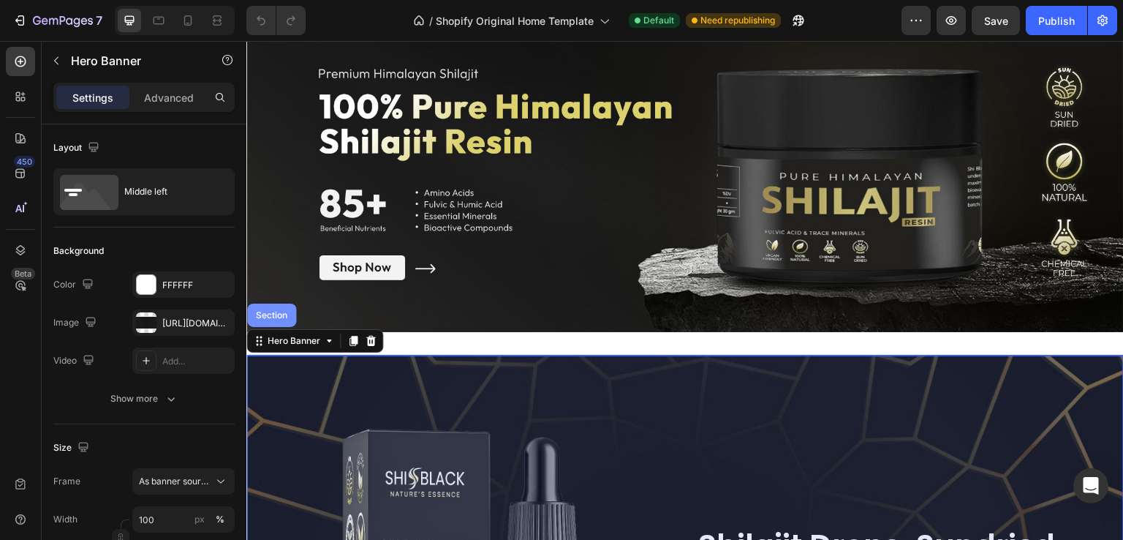
click at [275, 314] on div "Section" at bounding box center [271, 315] width 37 height 9
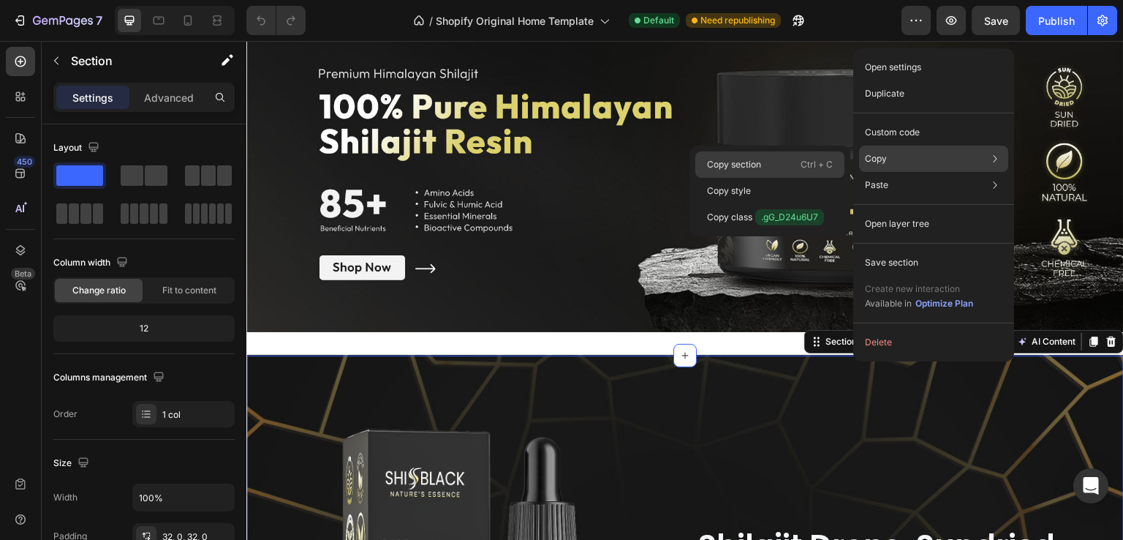
click at [769, 160] on div "Copy section Ctrl + C" at bounding box center [770, 164] width 149 height 26
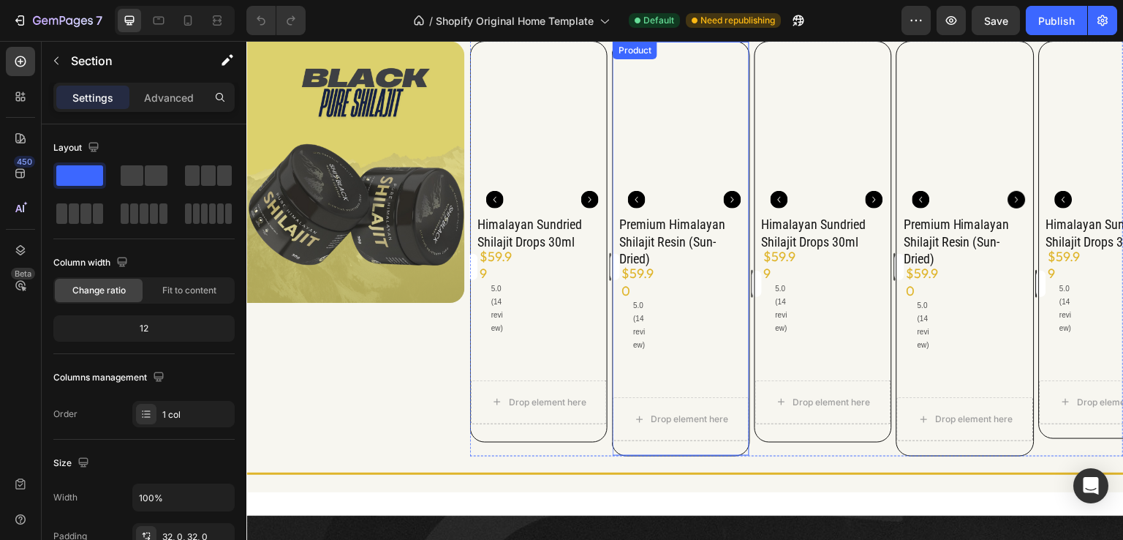
scroll to position [5924, 0]
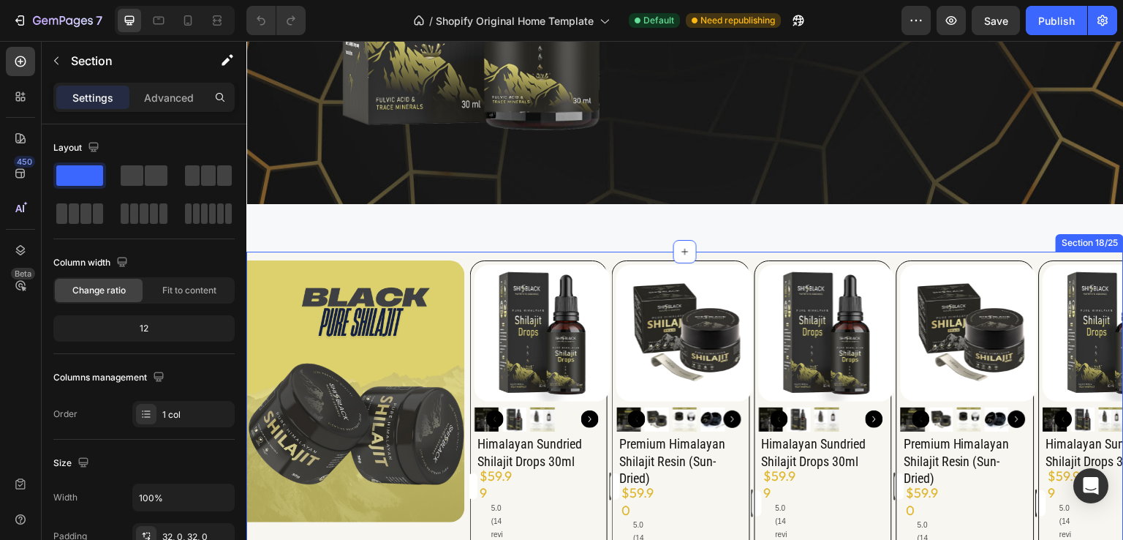
click at [614, 255] on div "Image Product Images himalayan sundried shilajit drops 30ml Product Title Add t…" at bounding box center [685, 482] width 878 height 460
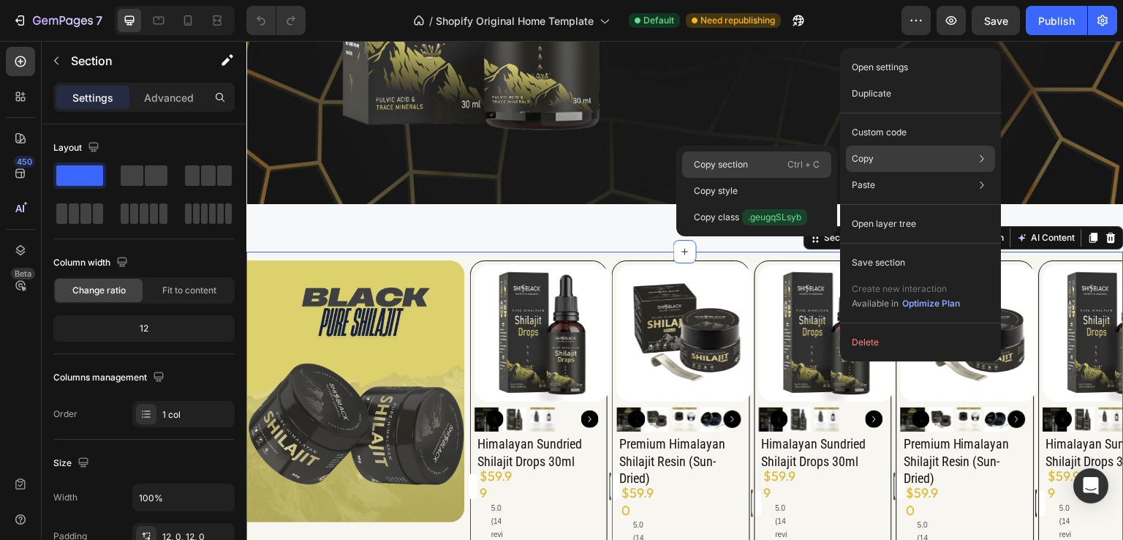
click at [764, 162] on div "Copy section Ctrl + C" at bounding box center [756, 164] width 149 height 26
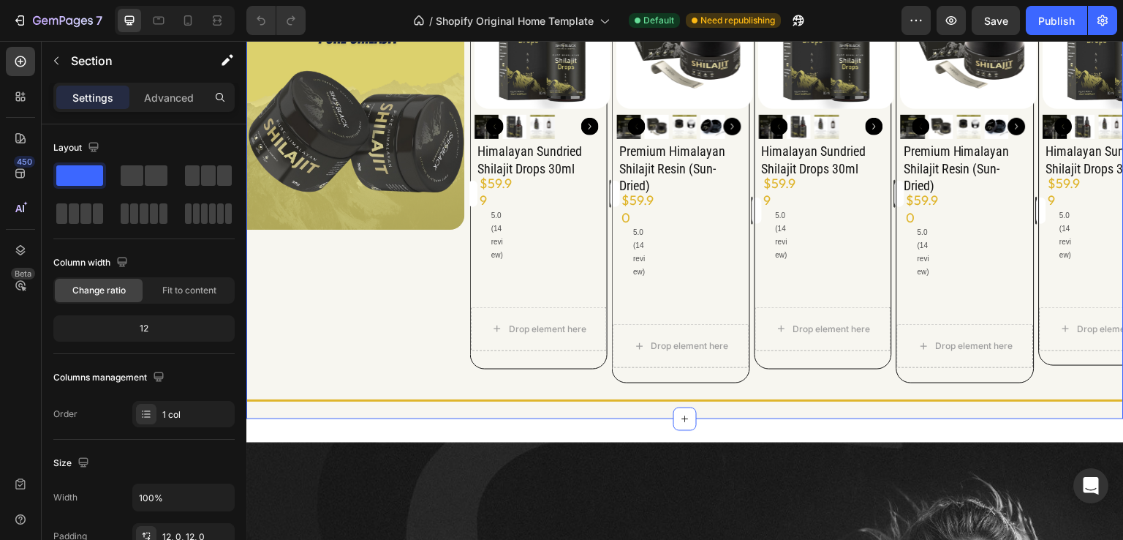
scroll to position [6436, 0]
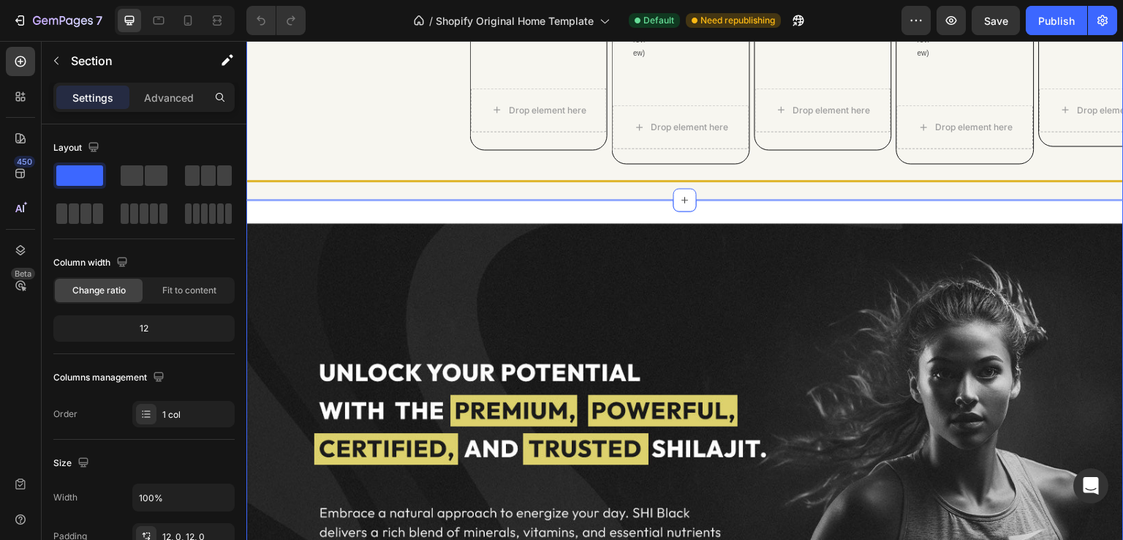
click at [642, 214] on div "Image Section 19/25" at bounding box center [685, 467] width 878 height 534
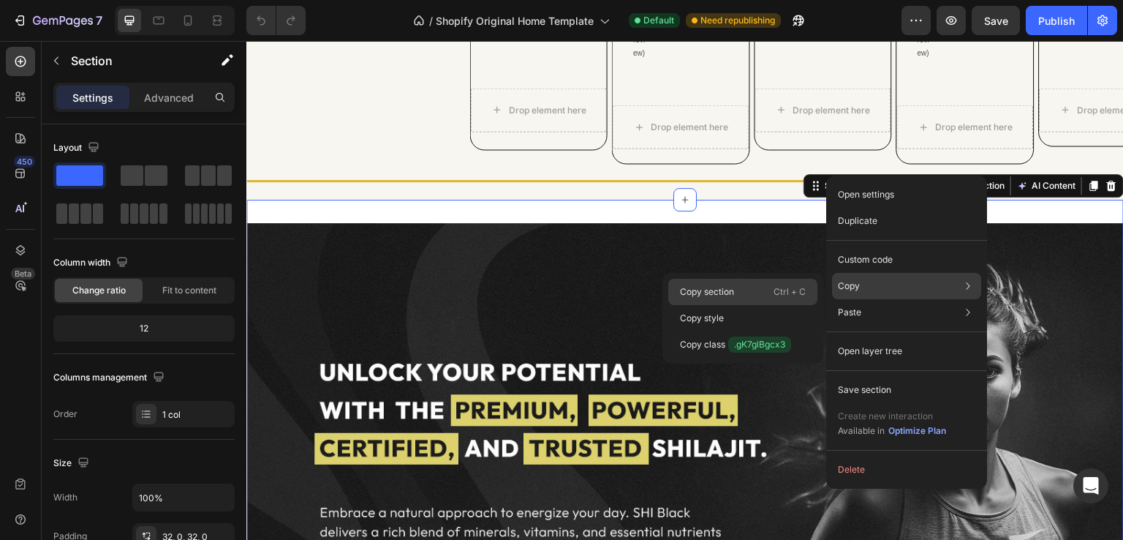
click at [751, 291] on div "Copy section Ctrl + C" at bounding box center [742, 292] width 149 height 26
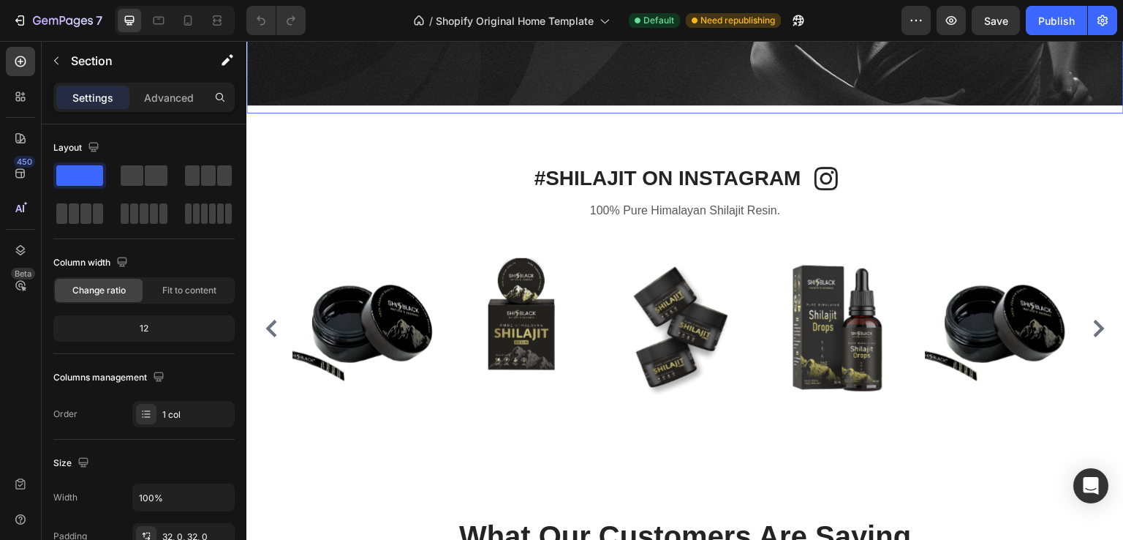
scroll to position [7021, 0]
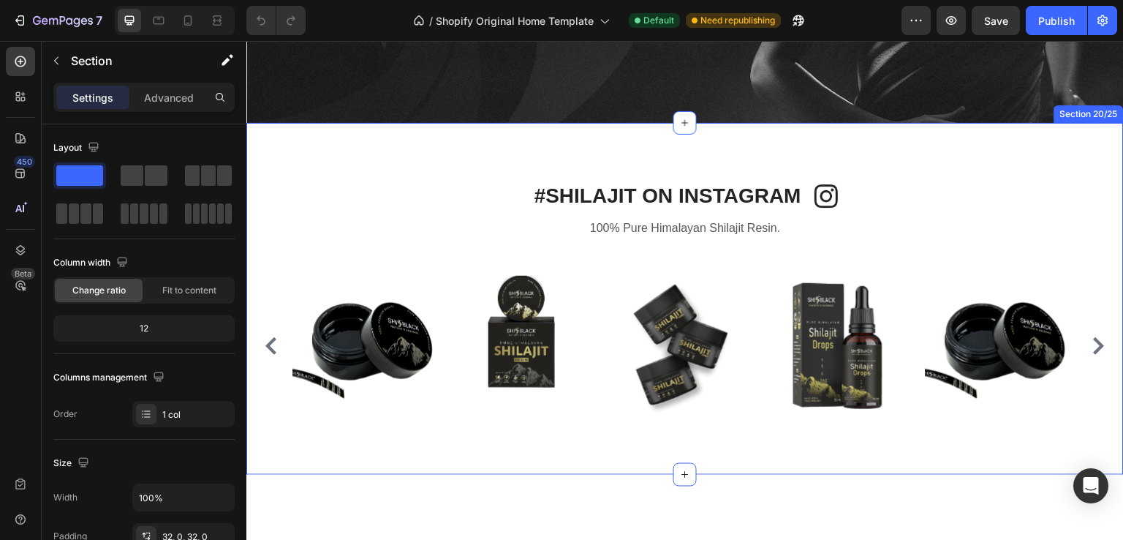
click at [619, 143] on div "#SHILAJIT ON INSTAGRAM Heading Image Row 100% Pure Himalayan Shilajit Resin. Te…" at bounding box center [685, 299] width 878 height 353
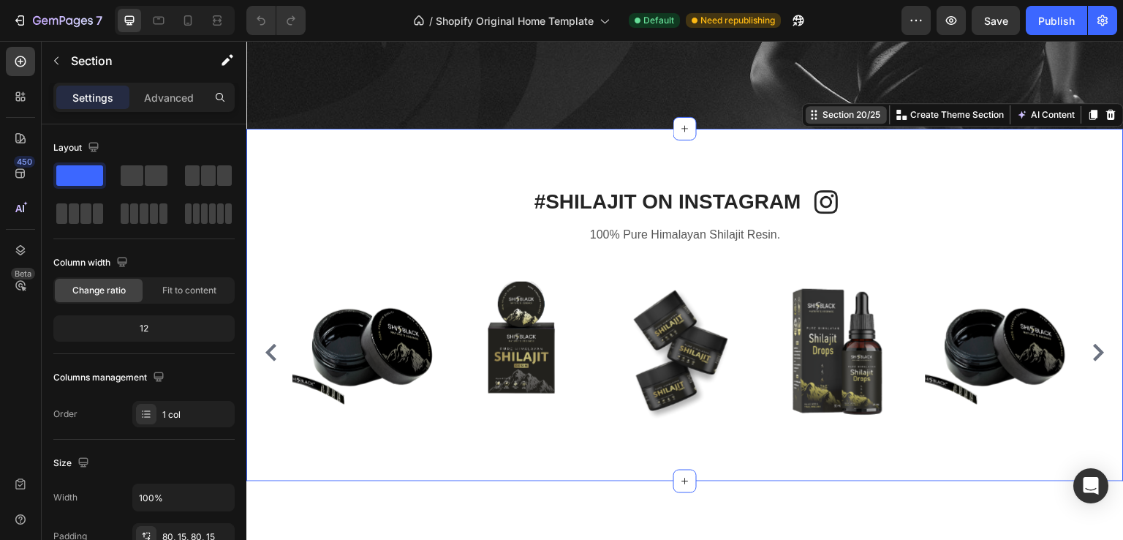
click at [821, 115] on div "Section 20/25" at bounding box center [853, 114] width 64 height 13
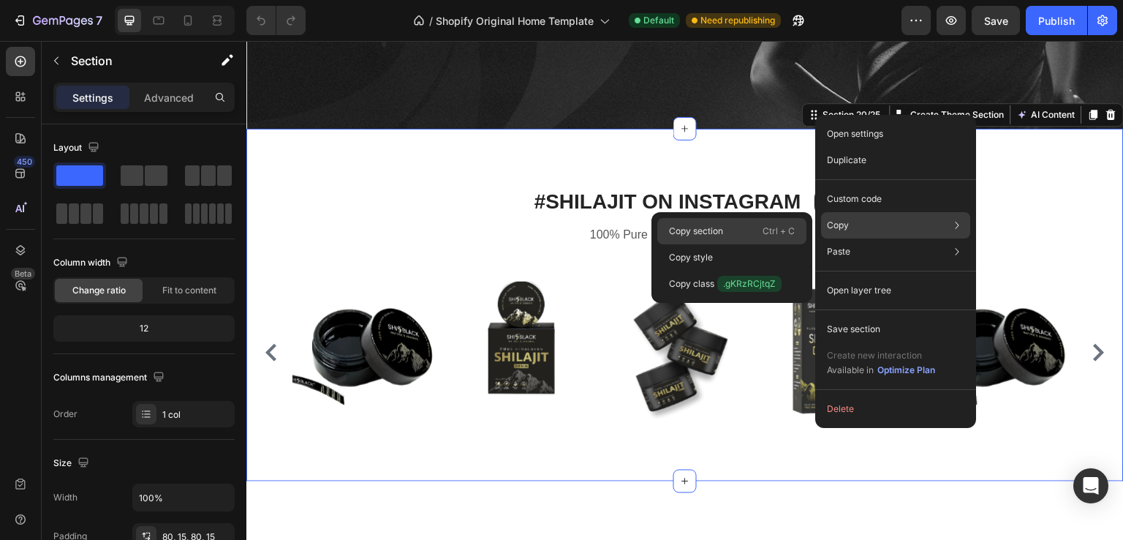
click at [731, 227] on div "Copy section Ctrl + C" at bounding box center [731, 231] width 149 height 26
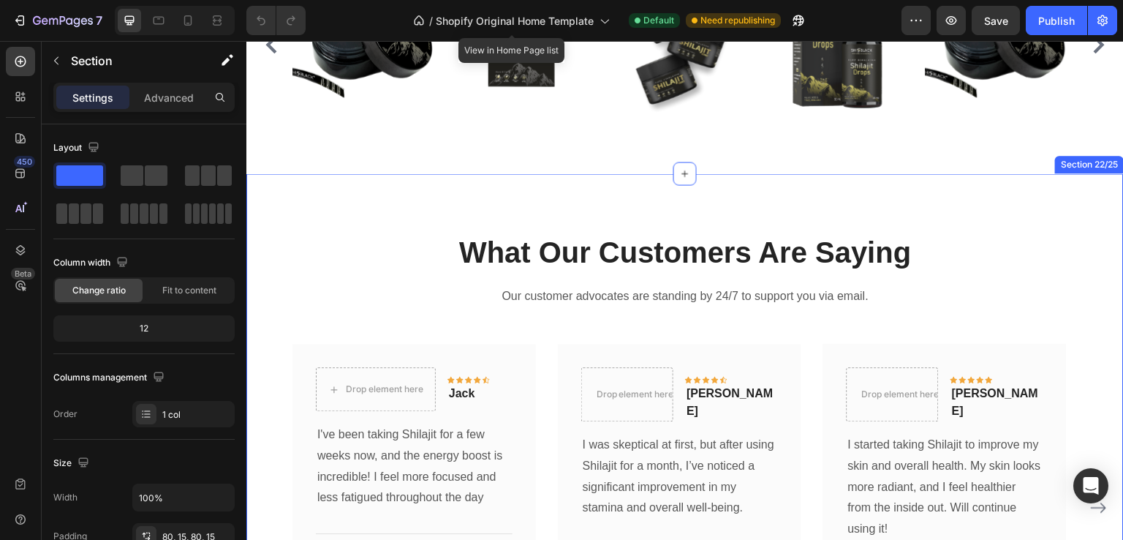
scroll to position [7313, 0]
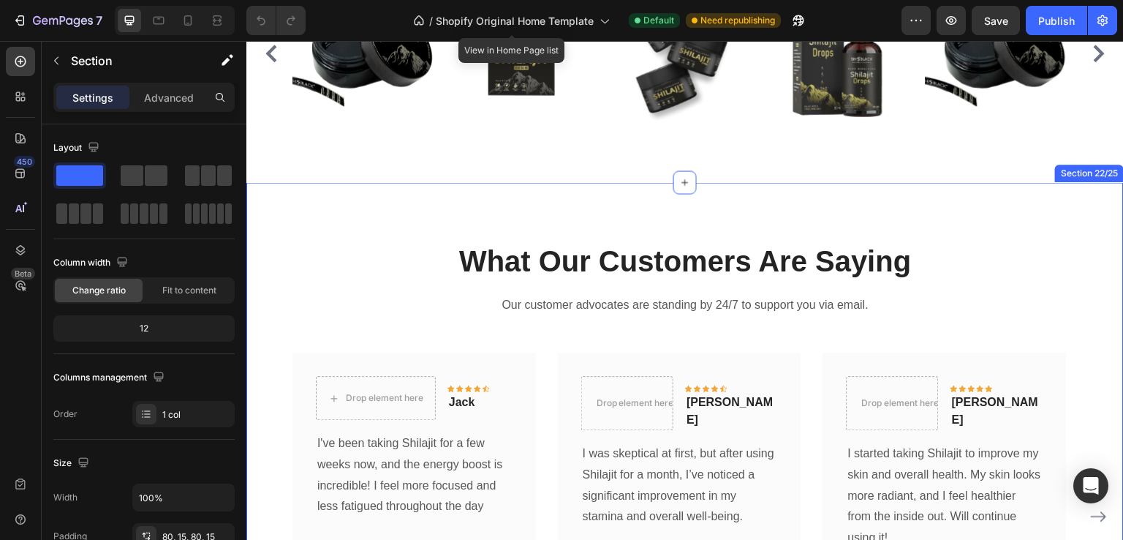
click at [684, 229] on div "What Our Customers Are Saying Heading Our customer advocates are standing by 24…" at bounding box center [685, 470] width 878 height 576
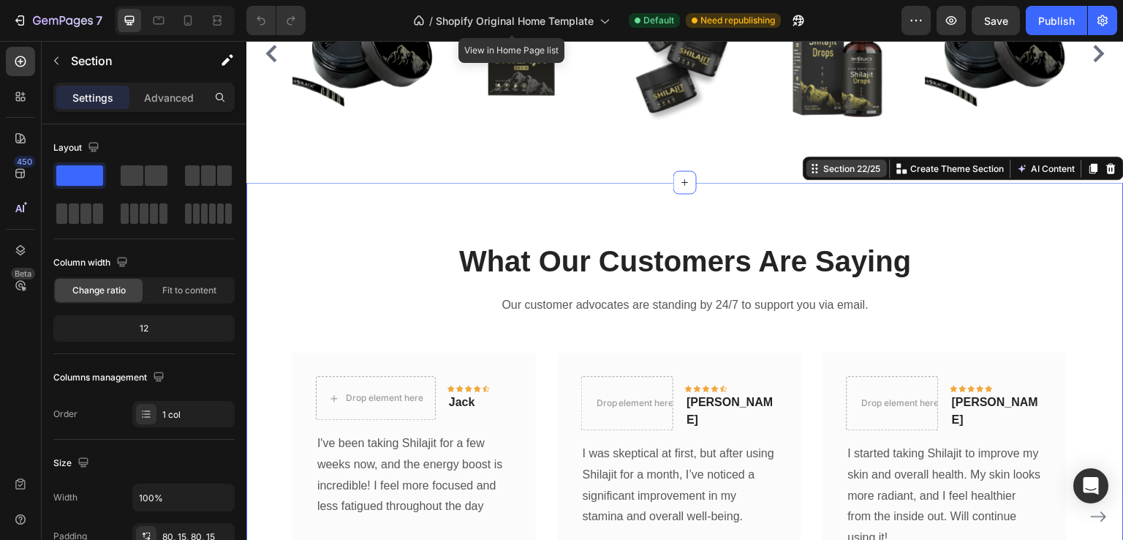
click at [832, 170] on div "Section 22/25" at bounding box center [852, 168] width 63 height 13
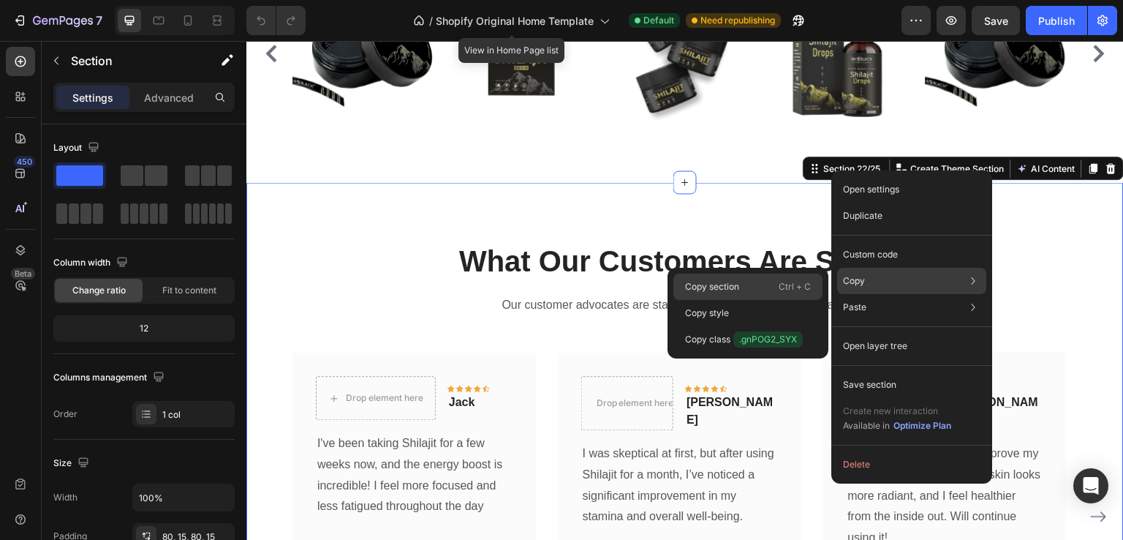
click at [771, 279] on div "Copy section Ctrl + C" at bounding box center [748, 287] width 149 height 26
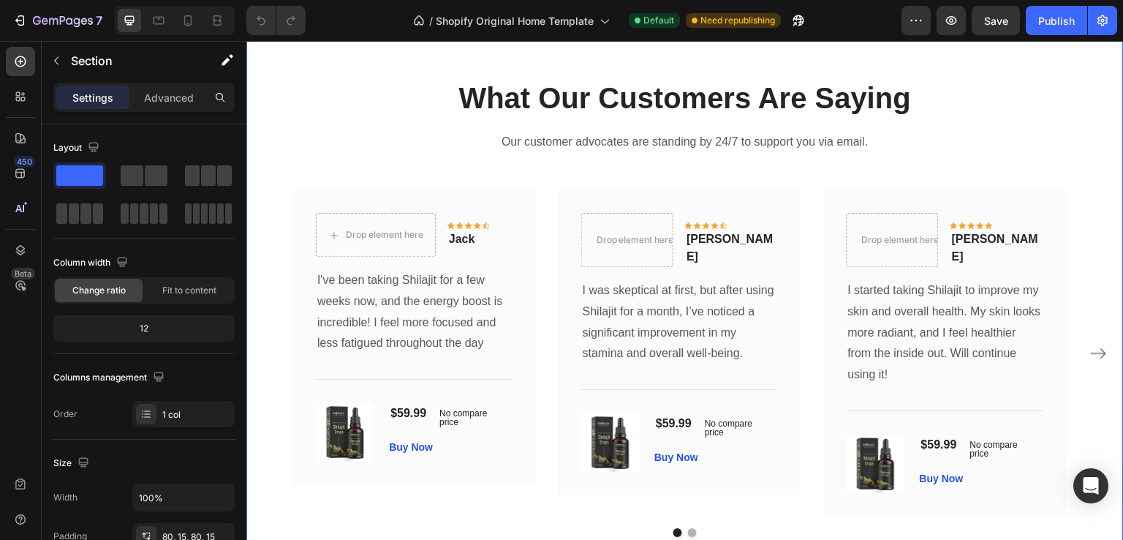
scroll to position [6891, 0]
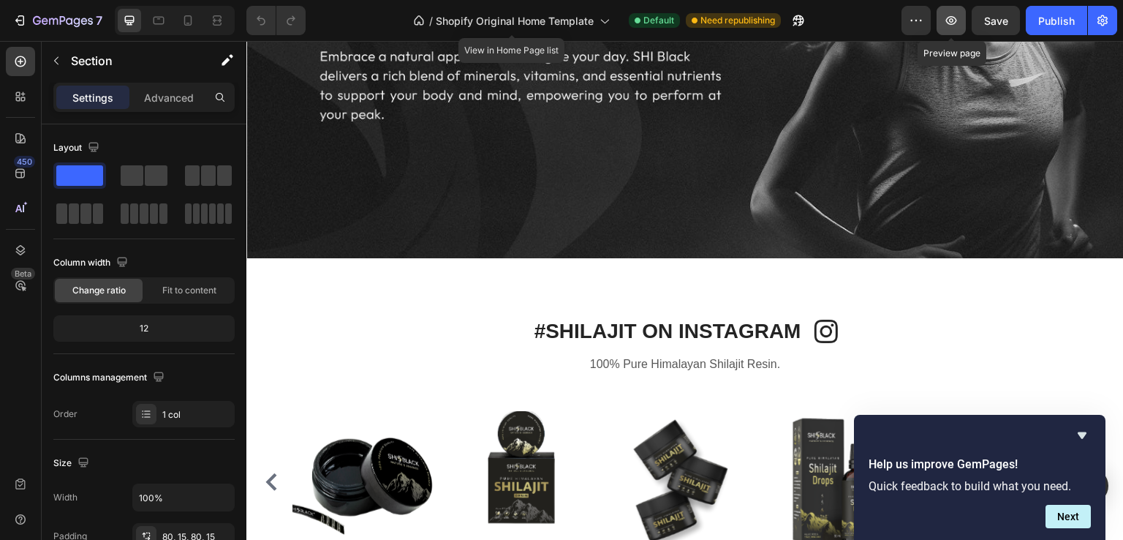
click at [954, 27] on icon "button" at bounding box center [951, 20] width 15 height 15
click at [195, 28] on div at bounding box center [187, 20] width 23 height 23
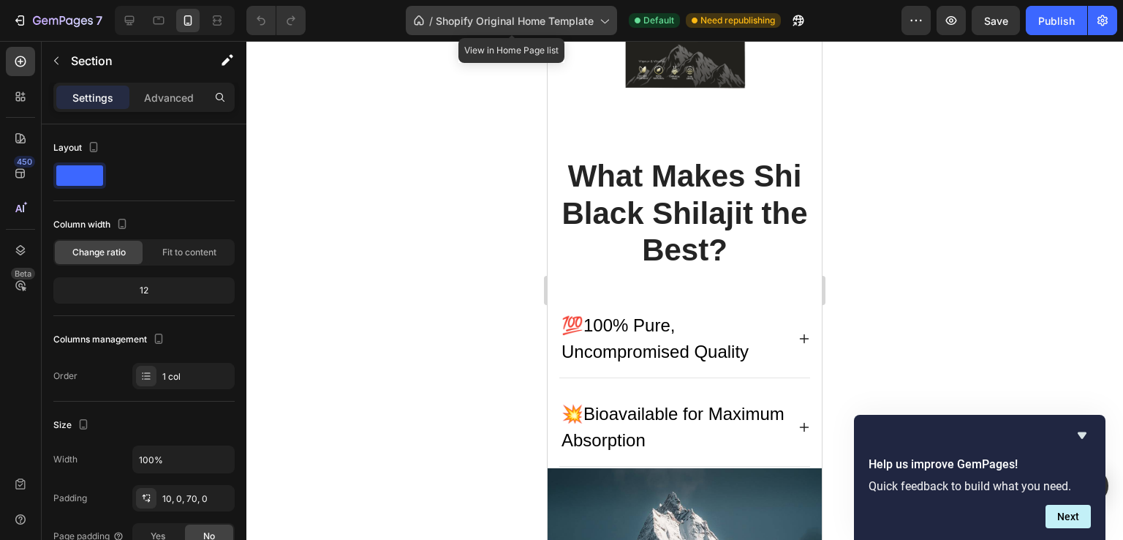
scroll to position [4145, 0]
